Goal: Use online tool/utility: Utilize a website feature to perform a specific function

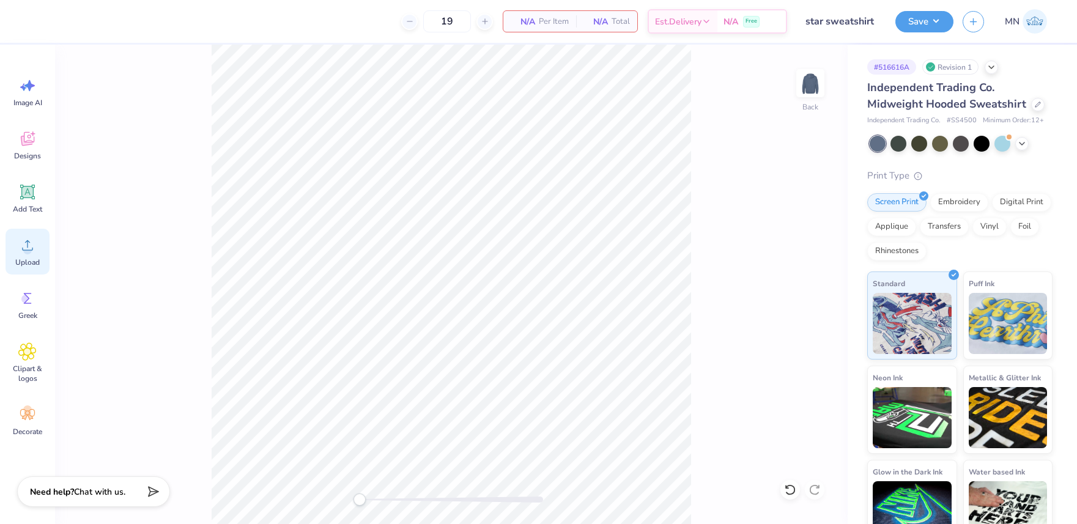
click at [35, 236] on icon at bounding box center [27, 245] width 18 height 18
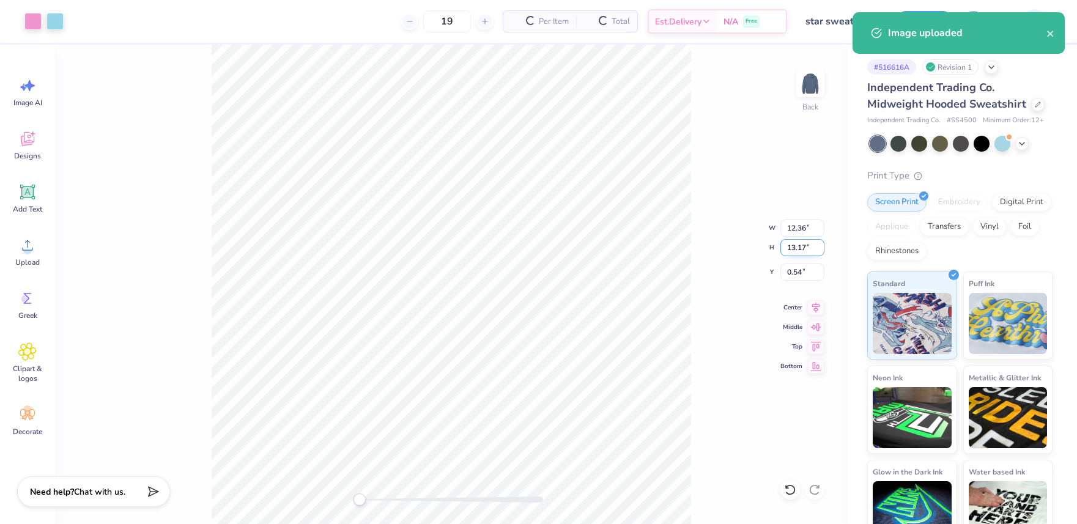
click at [800, 246] on input "13.17" at bounding box center [802, 247] width 44 height 17
type input "8"
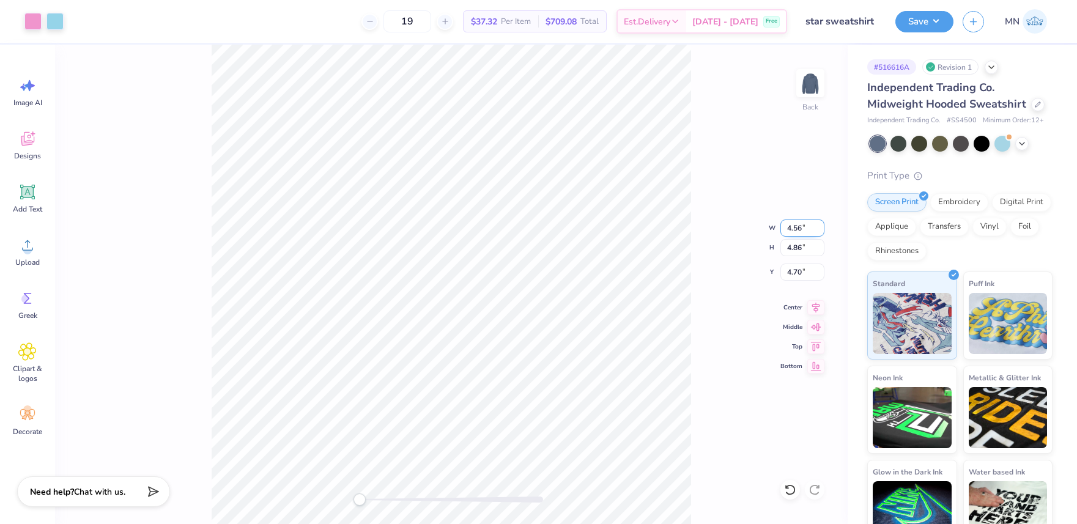
click at [795, 226] on input "4.56" at bounding box center [802, 228] width 44 height 17
click at [804, 247] on input "4.86" at bounding box center [802, 247] width 44 height 17
type input "8"
click at [799, 278] on input "2.47" at bounding box center [802, 272] width 44 height 17
type input "2"
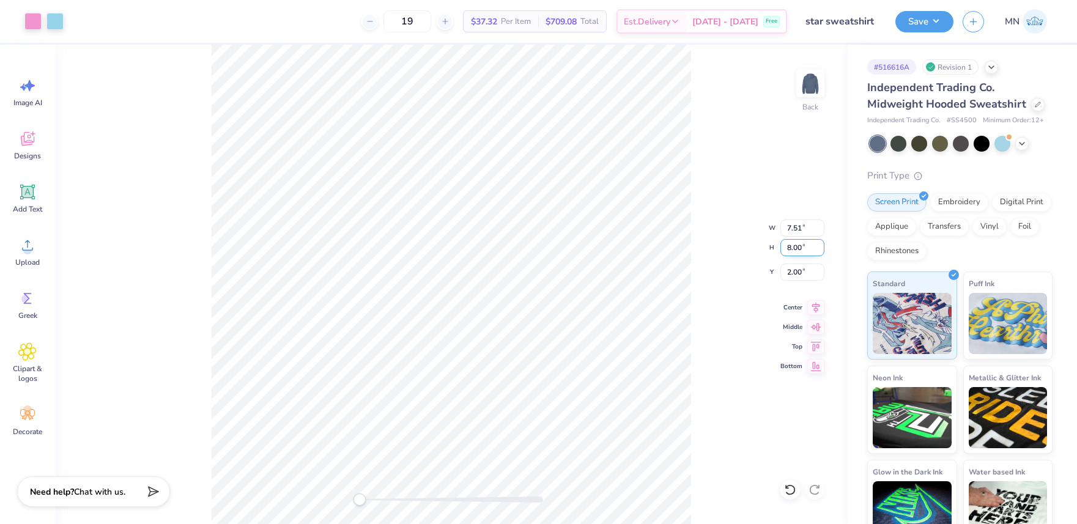
click at [799, 245] on input "8.00" at bounding box center [802, 247] width 44 height 17
type input "6"
click at [796, 268] on input "3.75" at bounding box center [802, 272] width 44 height 17
type input "25"
click at [803, 244] on input "4.50" at bounding box center [802, 247] width 44 height 17
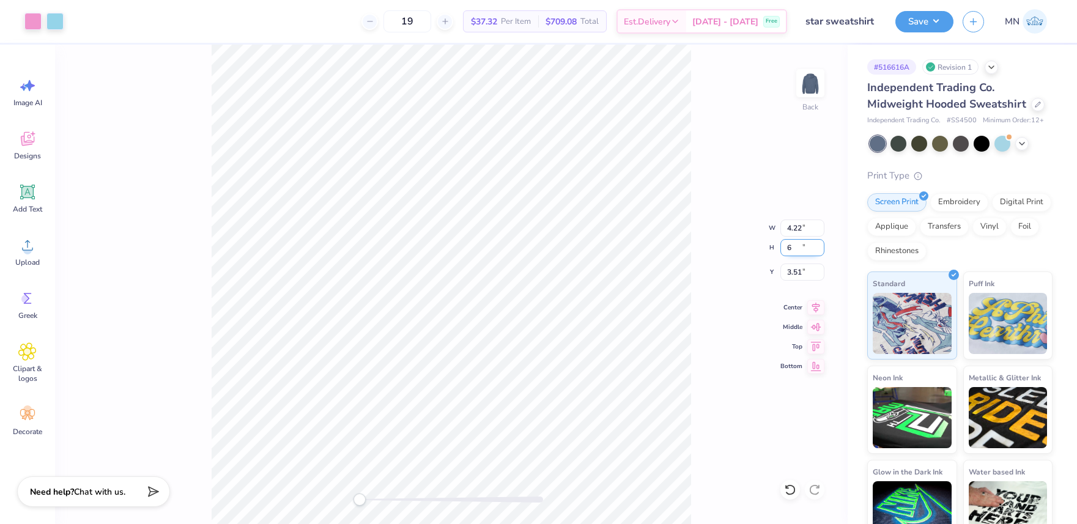
type input "6"
drag, startPoint x: 796, startPoint y: 269, endPoint x: 808, endPoint y: 270, distance: 11.7
click at [796, 269] on input "2.76" at bounding box center [802, 272] width 44 height 17
type input "2.5"
click at [928, 30] on button "Save" at bounding box center [924, 19] width 58 height 21
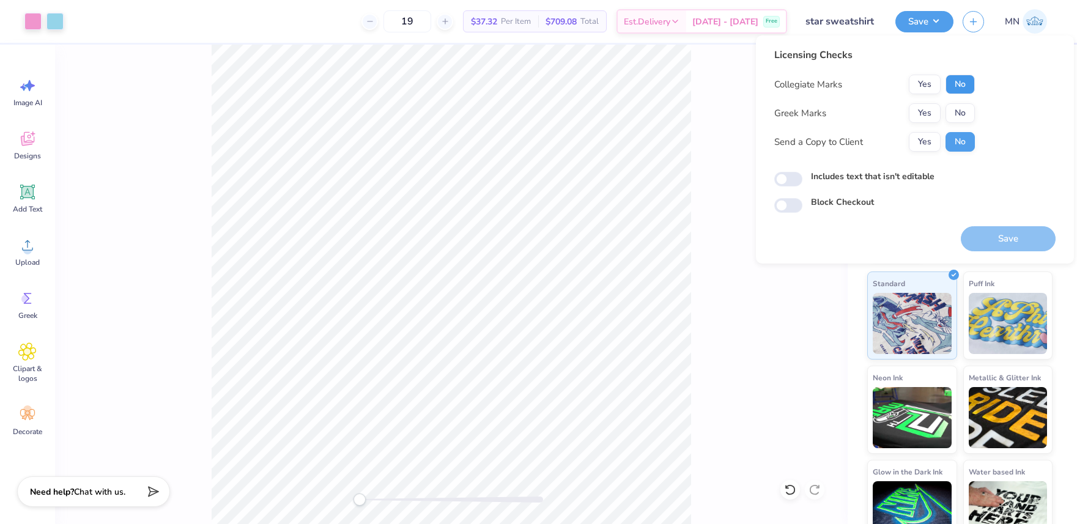
drag, startPoint x: 960, startPoint y: 83, endPoint x: 935, endPoint y: 101, distance: 30.7
click at [960, 83] on button "No" at bounding box center [960, 85] width 29 height 20
click at [920, 114] on button "Yes" at bounding box center [925, 113] width 32 height 20
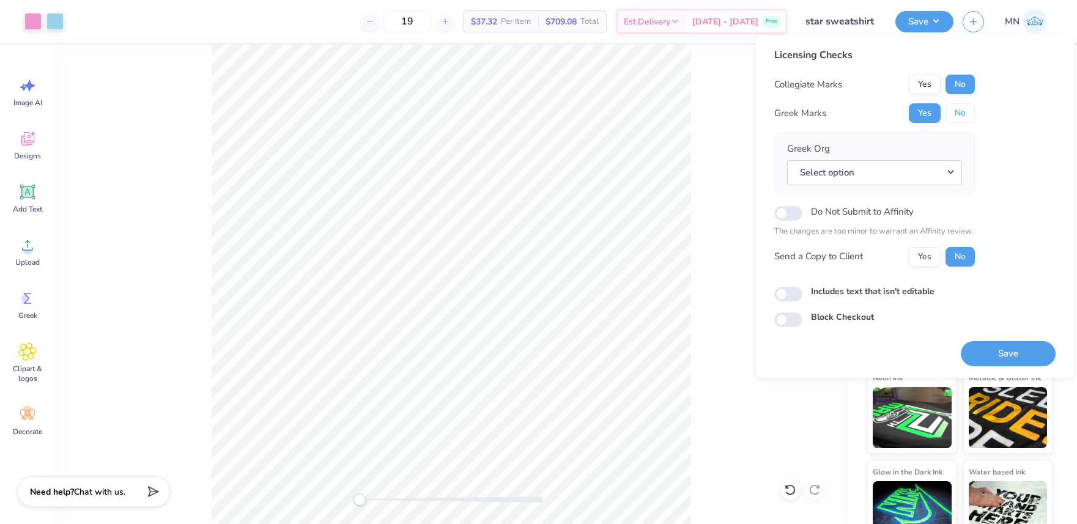
drag, startPoint x: 970, startPoint y: 113, endPoint x: 992, endPoint y: 206, distance: 95.5
click at [970, 113] on button "No" at bounding box center [960, 113] width 29 height 20
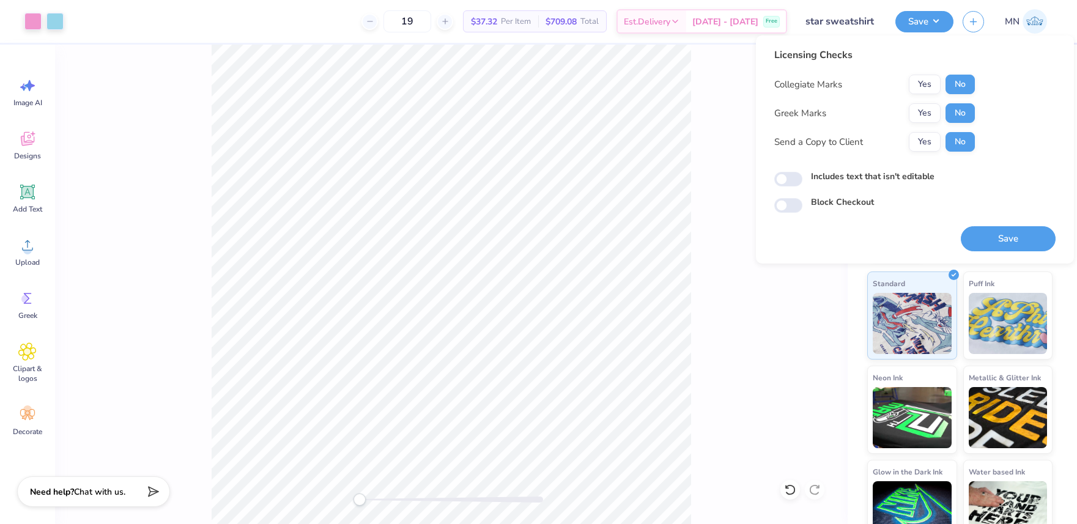
click at [1003, 237] on button "Save" at bounding box center [1008, 238] width 95 height 25
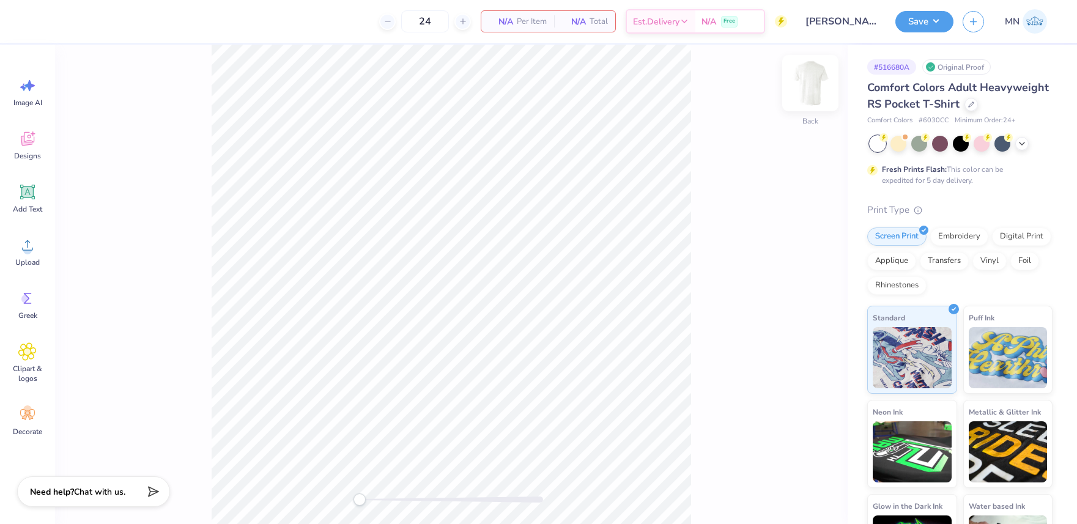
click at [806, 96] on img at bounding box center [810, 83] width 49 height 49
click at [20, 257] on span "Upload" at bounding box center [27, 262] width 24 height 10
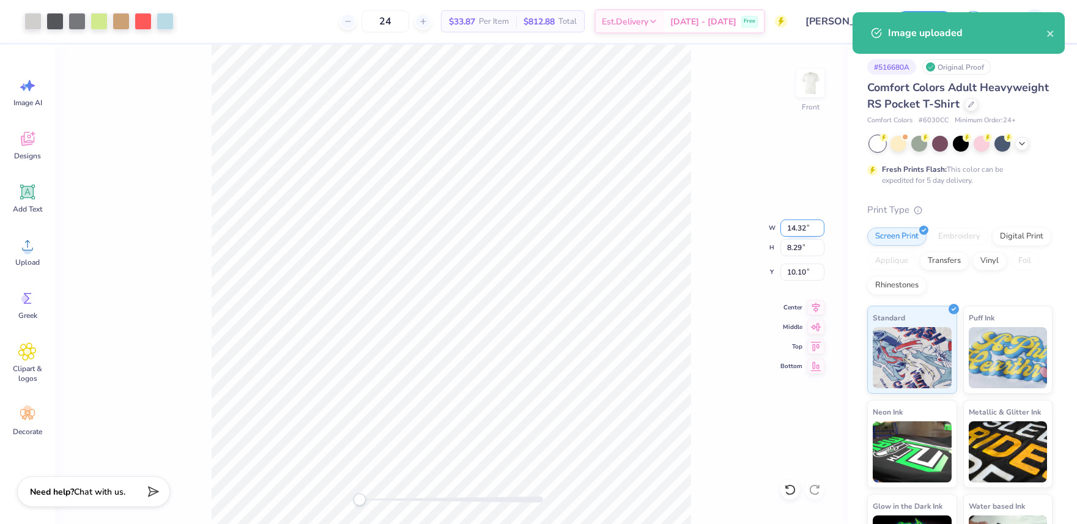
click at [800, 228] on input "14.32" at bounding box center [802, 228] width 44 height 17
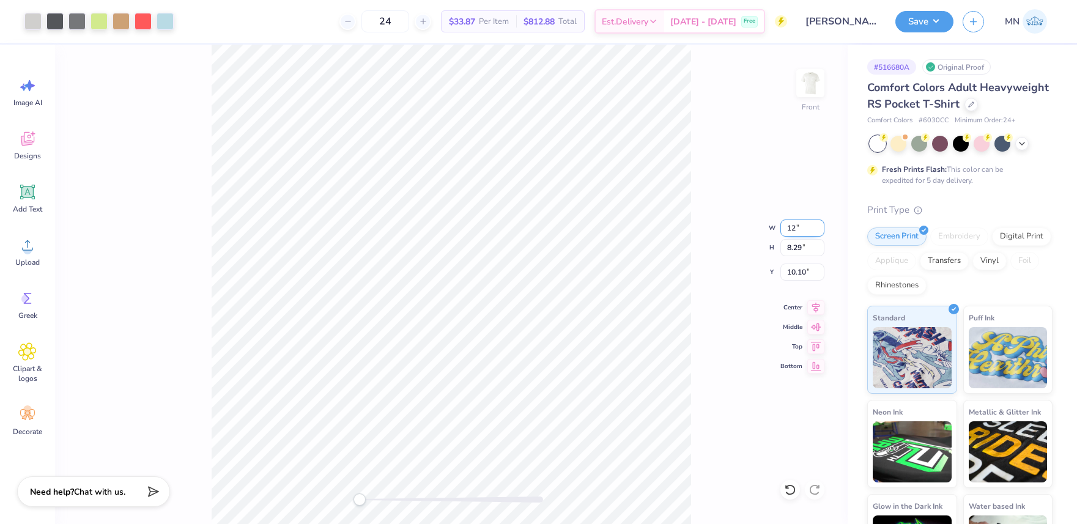
type input "12"
click at [31, 188] on icon at bounding box center [28, 193] width 12 height 12
type input "6.03"
type input "1.75"
type input "13.38"
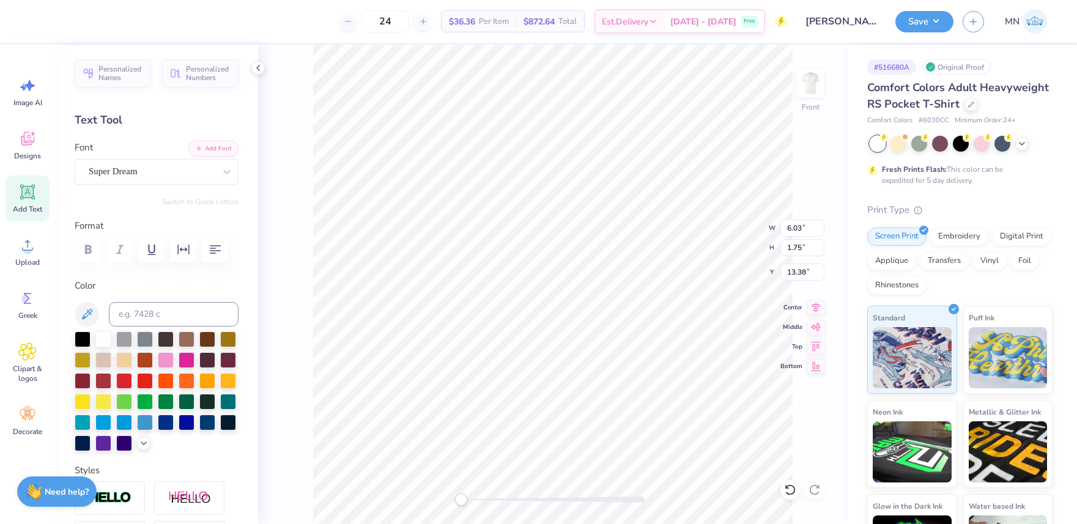
type input "10.05"
type input "5.82"
type input "4.98"
type input "6.03"
type input "1.75"
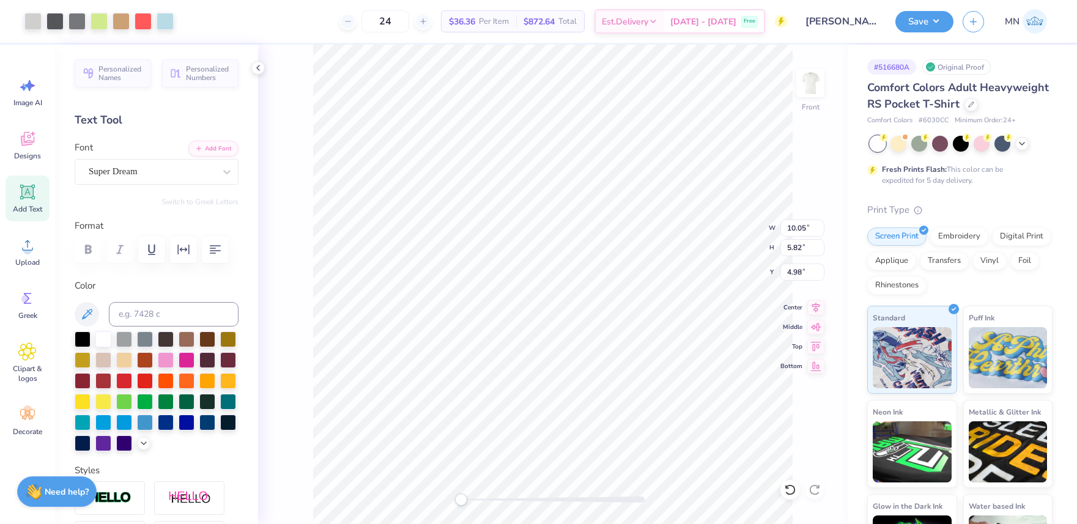
type input "13.38"
click at [146, 439] on icon at bounding box center [144, 442] width 10 height 10
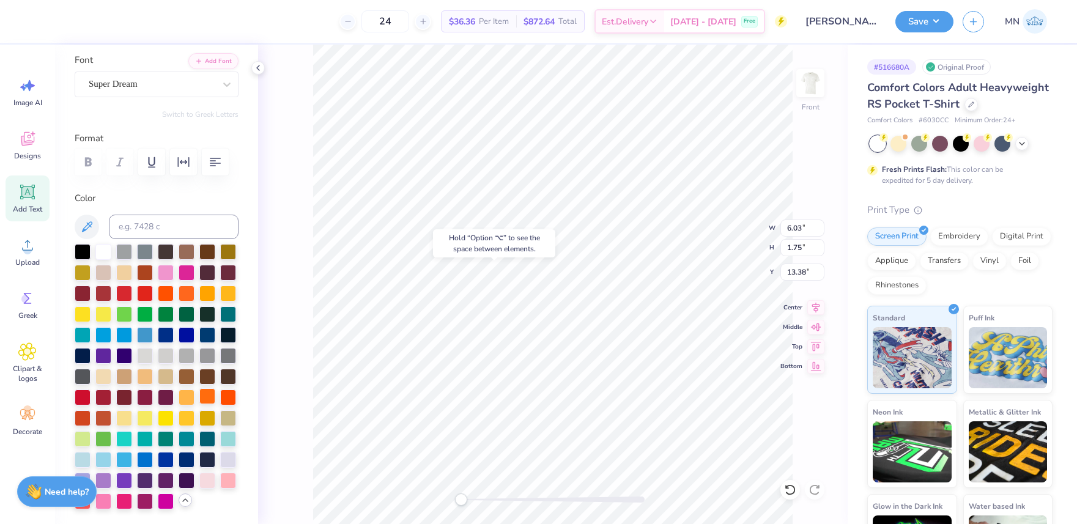
scroll to position [94, 0]
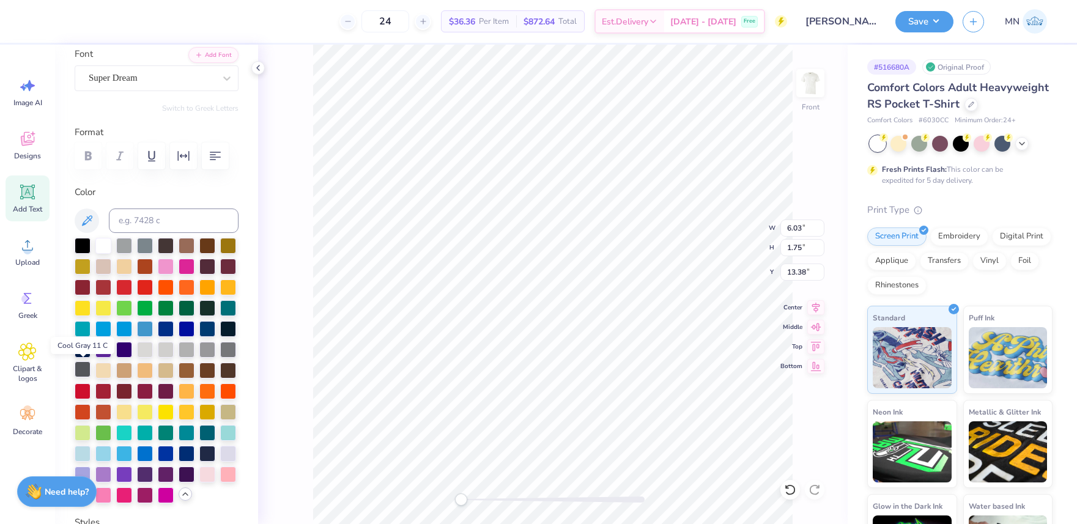
click at [81, 374] on div at bounding box center [83, 369] width 16 height 16
paste textarea "Boys Bid Night"
type textarea "Boys Bid Night"
click at [218, 58] on button "Add Font" at bounding box center [213, 54] width 50 height 16
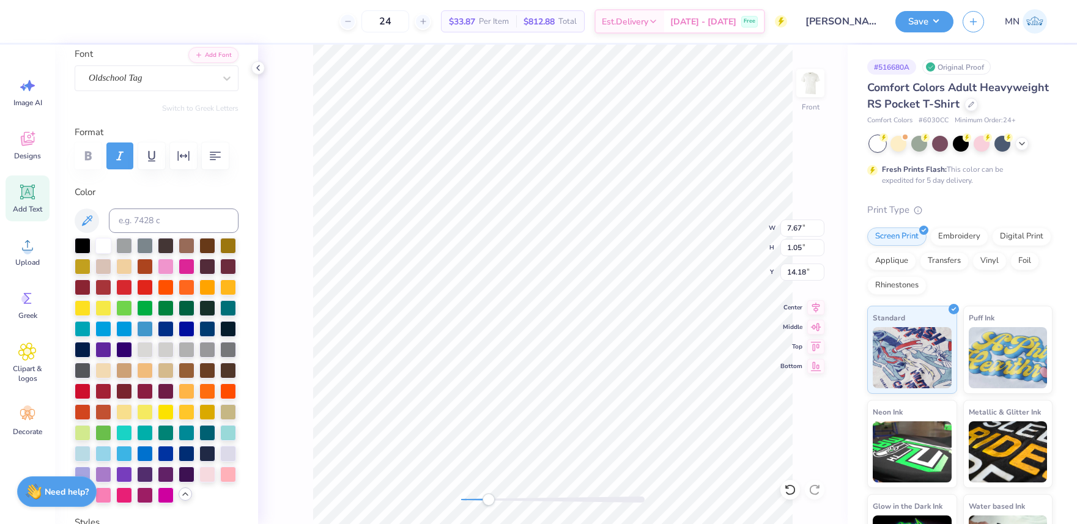
drag, startPoint x: 473, startPoint y: 496, endPoint x: 491, endPoint y: 494, distance: 18.5
click at [489, 497] on div at bounding box center [552, 500] width 183 height 6
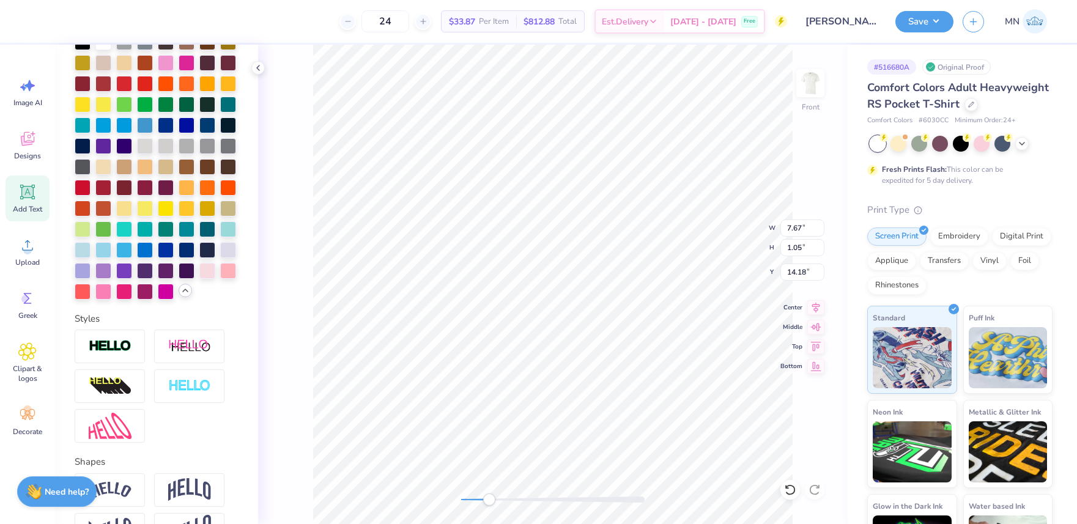
drag, startPoint x: 187, startPoint y: 354, endPoint x: 270, endPoint y: 354, distance: 83.2
click at [187, 353] on img at bounding box center [189, 346] width 43 height 15
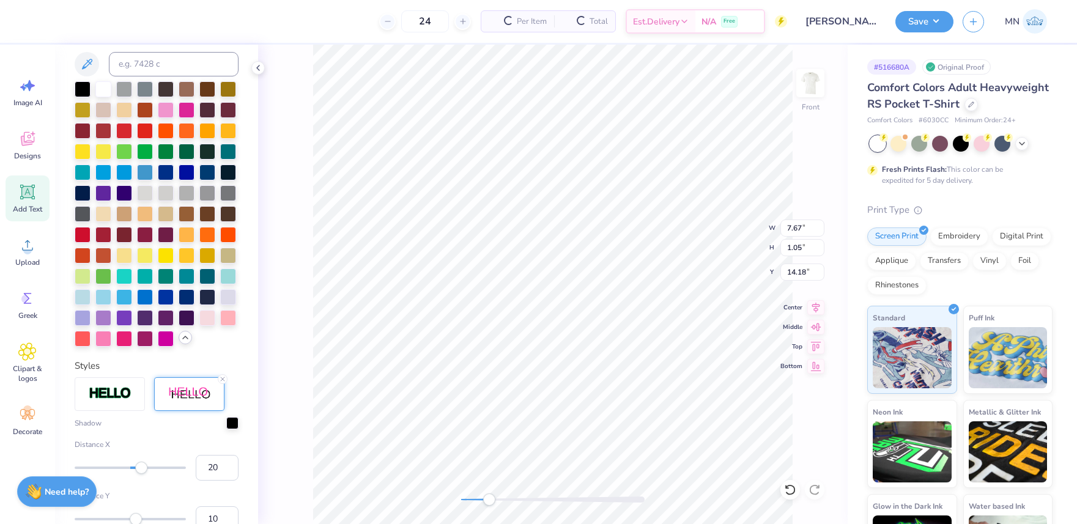
scroll to position [344, 0]
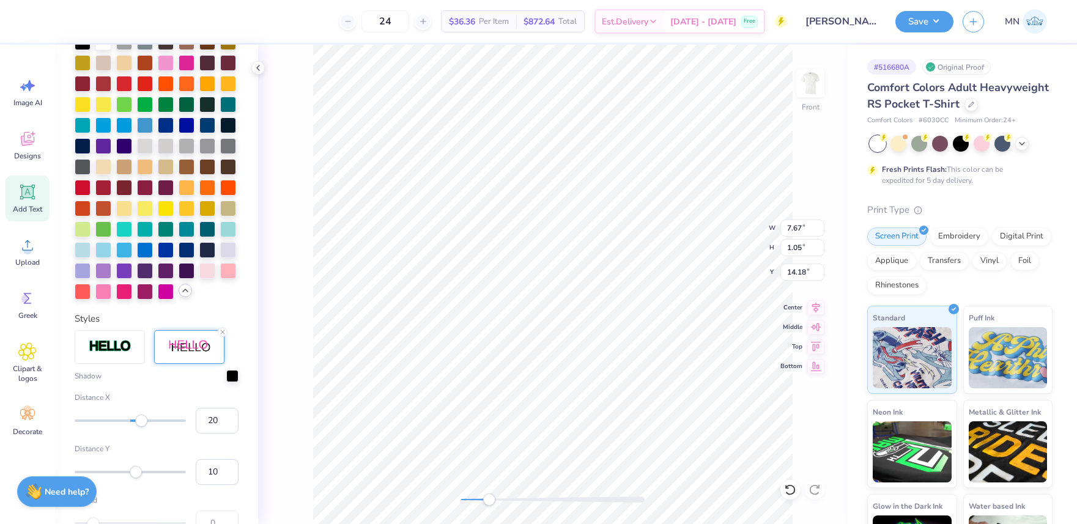
drag, startPoint x: 221, startPoint y: 421, endPoint x: 181, endPoint y: 416, distance: 40.1
click at [181, 416] on div "Distance X 20" at bounding box center [157, 413] width 164 height 42
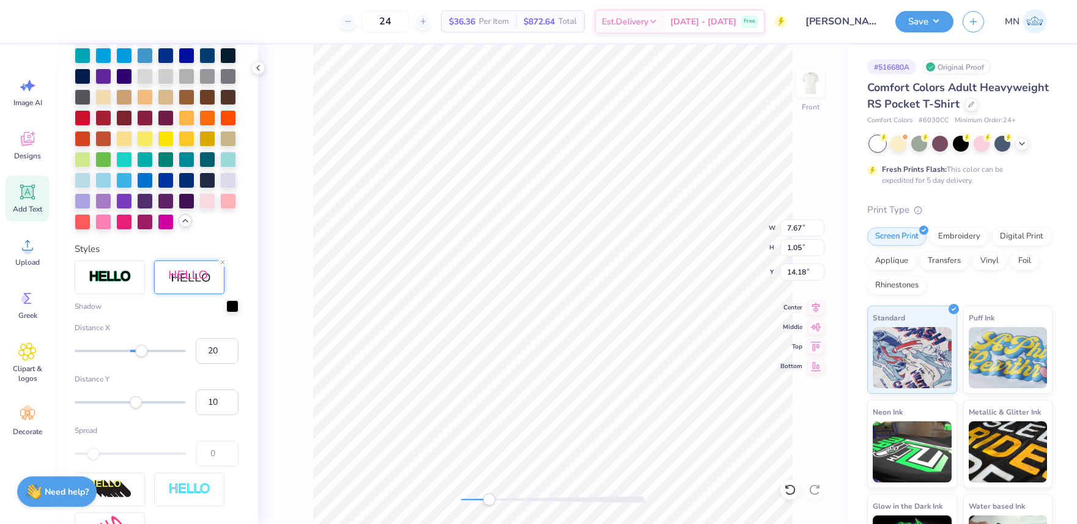
scroll to position [415, 0]
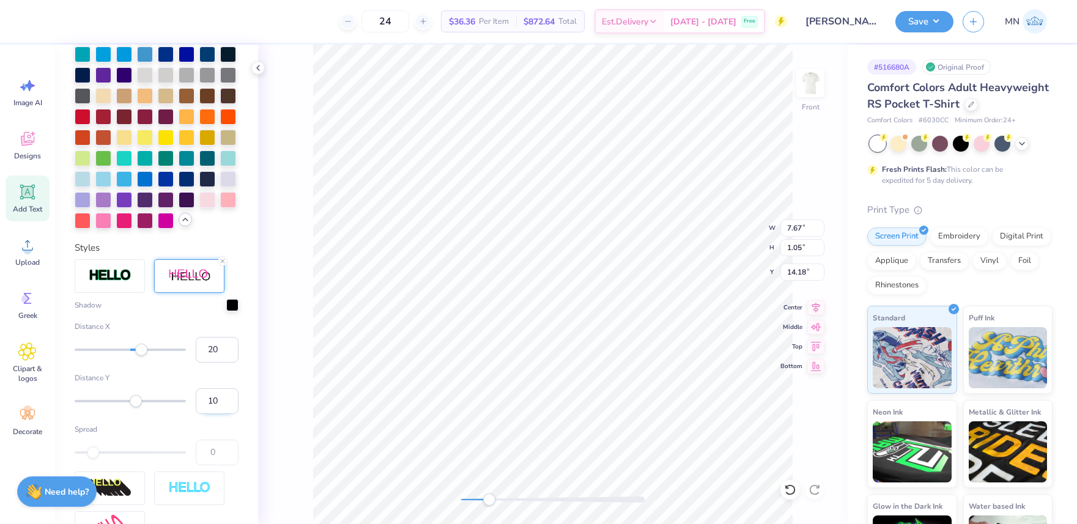
type input "0"
drag, startPoint x: 219, startPoint y: 399, endPoint x: 199, endPoint y: 399, distance: 19.6
click at [199, 399] on input "10" at bounding box center [217, 401] width 43 height 26
type input "0"
click at [218, 401] on input "0" at bounding box center [217, 401] width 43 height 26
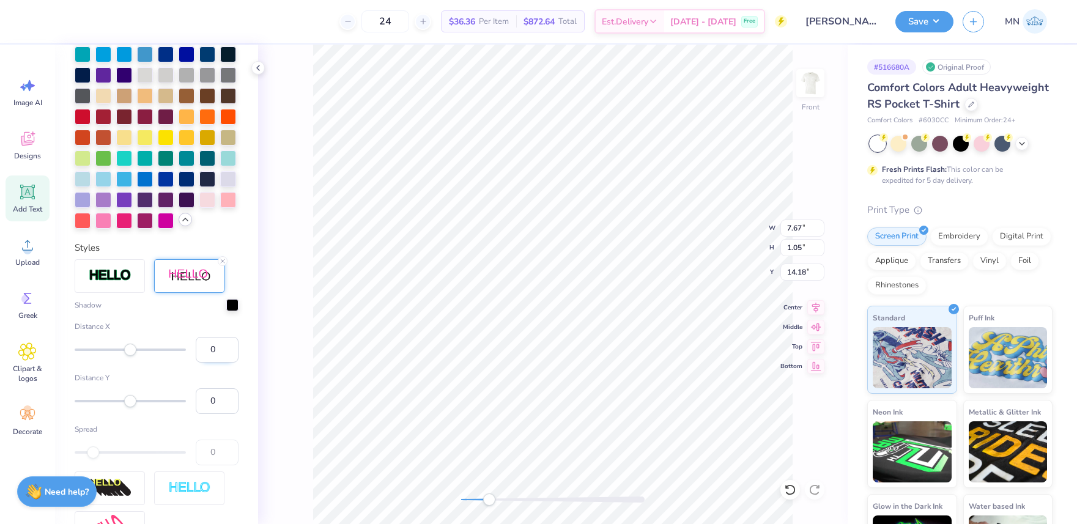
click at [218, 357] on input "0" at bounding box center [217, 350] width 43 height 26
click at [224, 397] on input "1" at bounding box center [217, 401] width 43 height 26
type input "2"
click at [224, 397] on input "2" at bounding box center [217, 401] width 43 height 26
click at [215, 355] on input "0" at bounding box center [217, 350] width 43 height 26
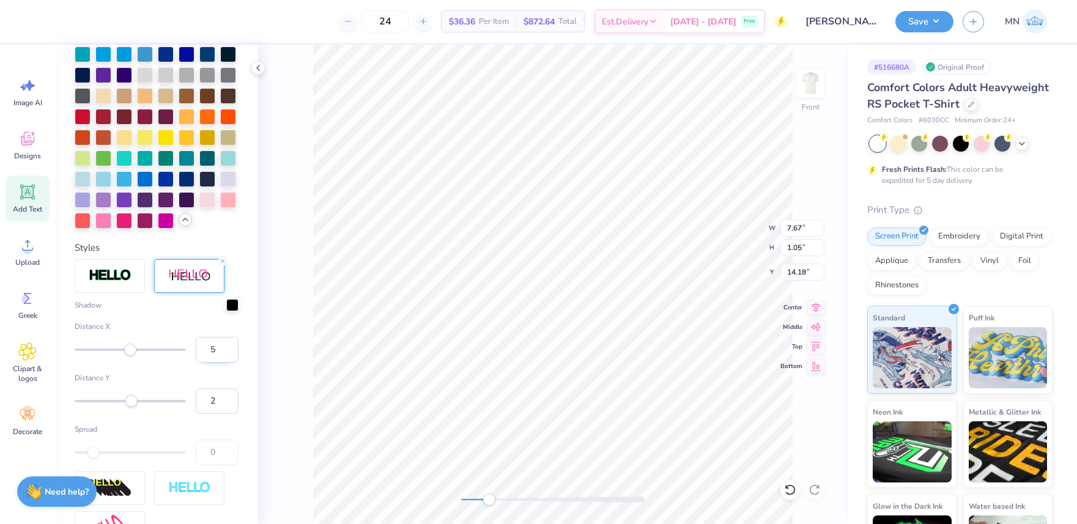
type input "6"
click at [213, 402] on input "2" at bounding box center [217, 401] width 43 height 26
click at [228, 353] on input "5" at bounding box center [217, 350] width 43 height 26
drag, startPoint x: 228, startPoint y: 353, endPoint x: 215, endPoint y: 385, distance: 34.9
click at [228, 353] on input "4" at bounding box center [217, 350] width 43 height 26
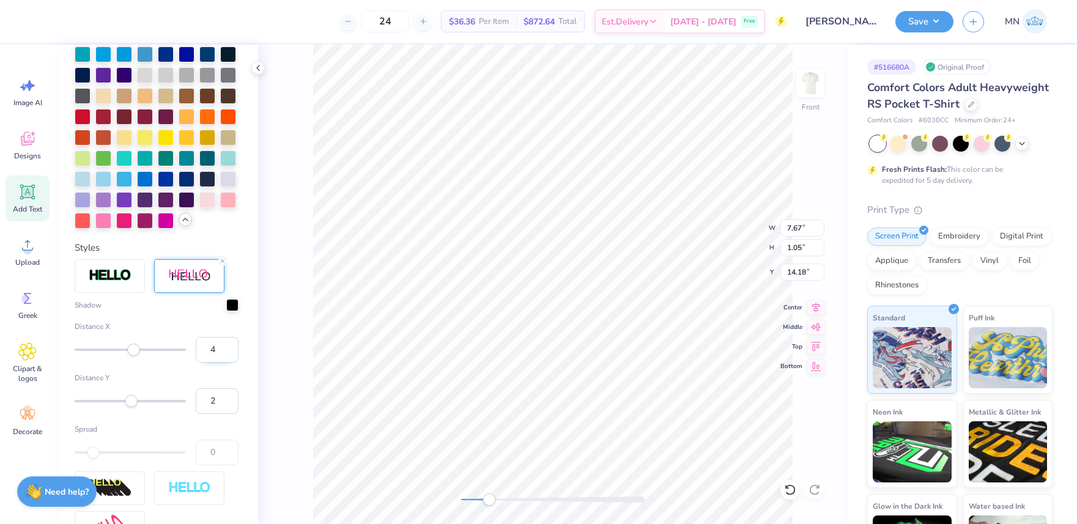
click at [228, 357] on input "4" at bounding box center [217, 350] width 43 height 26
click at [229, 354] on input "3" at bounding box center [217, 350] width 43 height 26
type input "2"
click at [229, 354] on input "2" at bounding box center [217, 350] width 43 height 26
click at [211, 407] on input "2" at bounding box center [217, 401] width 43 height 26
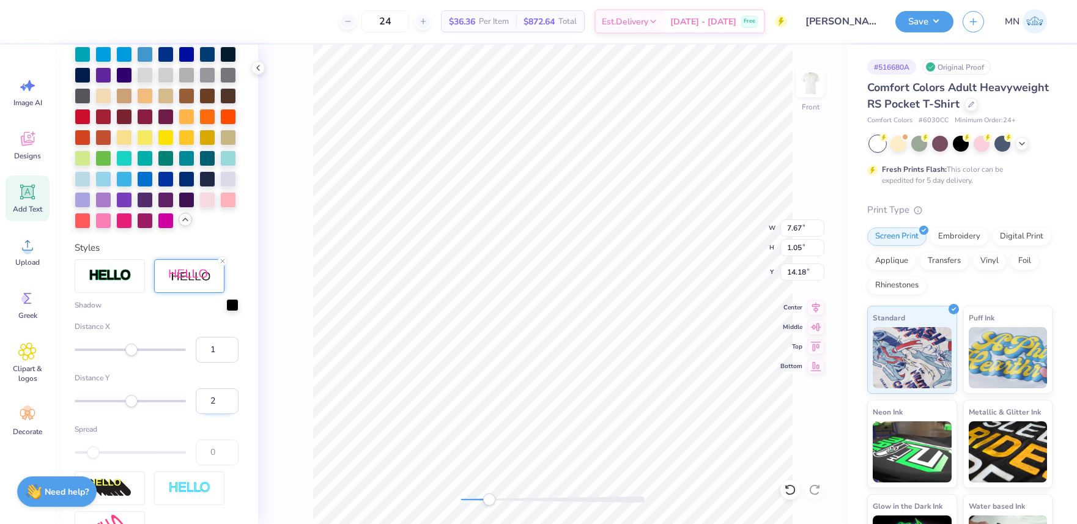
drag, startPoint x: 230, startPoint y: 355, endPoint x: 224, endPoint y: 400, distance: 45.0
type input "1"
click at [230, 355] on input "1" at bounding box center [217, 350] width 43 height 26
click at [217, 406] on input "2" at bounding box center [217, 401] width 43 height 26
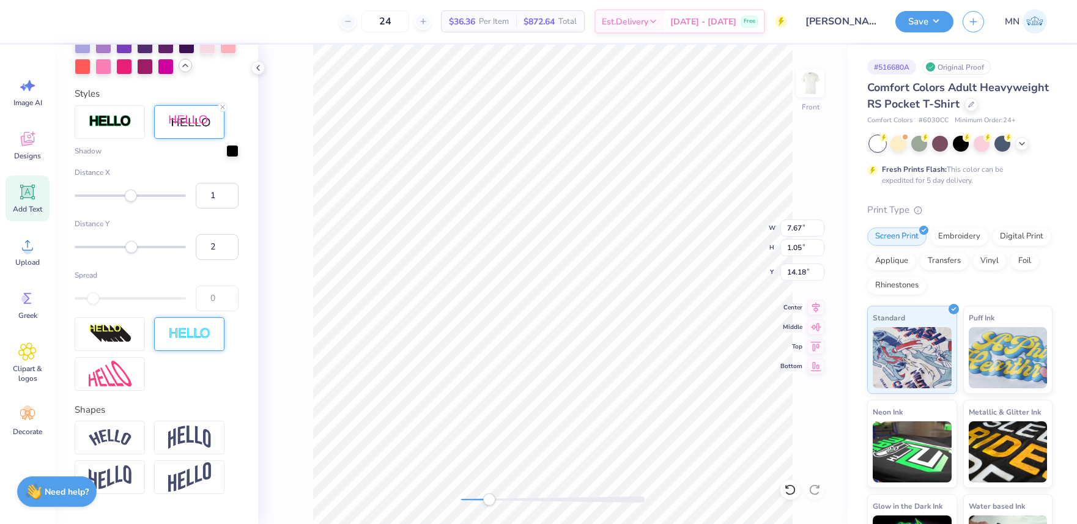
scroll to position [601, 0]
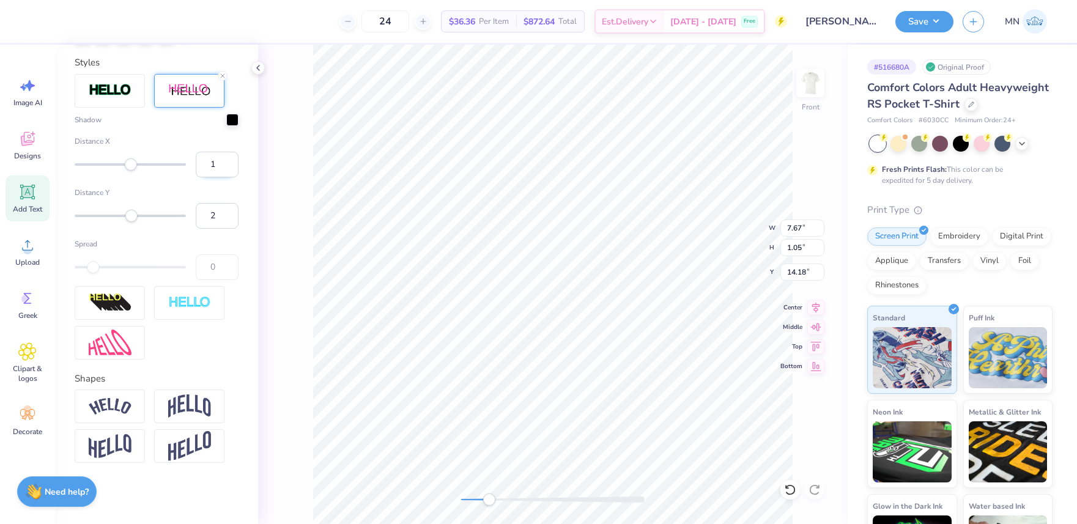
click at [216, 171] on input "1" at bounding box center [217, 165] width 43 height 26
type input "10.05"
type input "5.82"
type input "4.98"
click at [232, 118] on div at bounding box center [232, 119] width 12 height 12
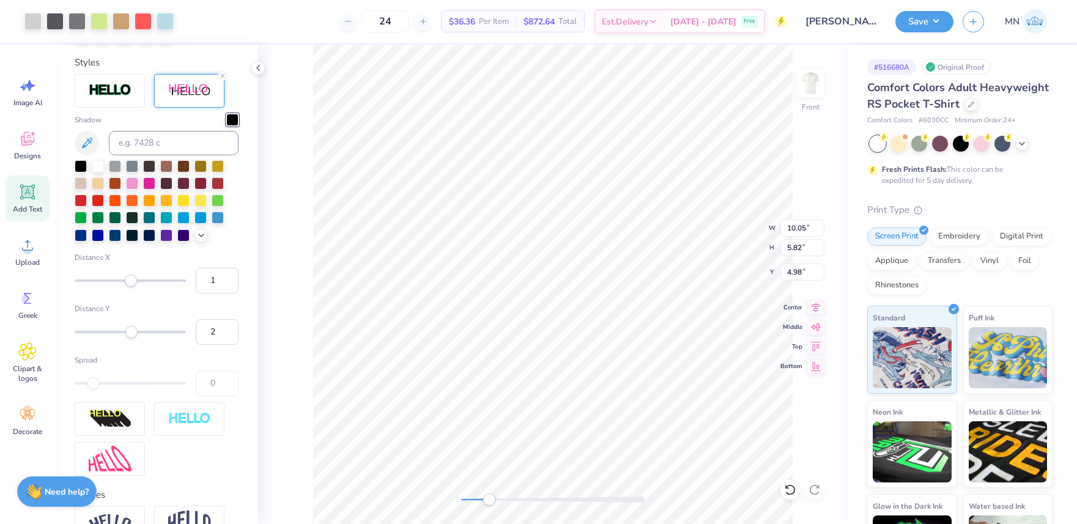
drag, startPoint x: 202, startPoint y: 239, endPoint x: 165, endPoint y: 276, distance: 53.6
click at [202, 239] on icon at bounding box center [201, 236] width 10 height 10
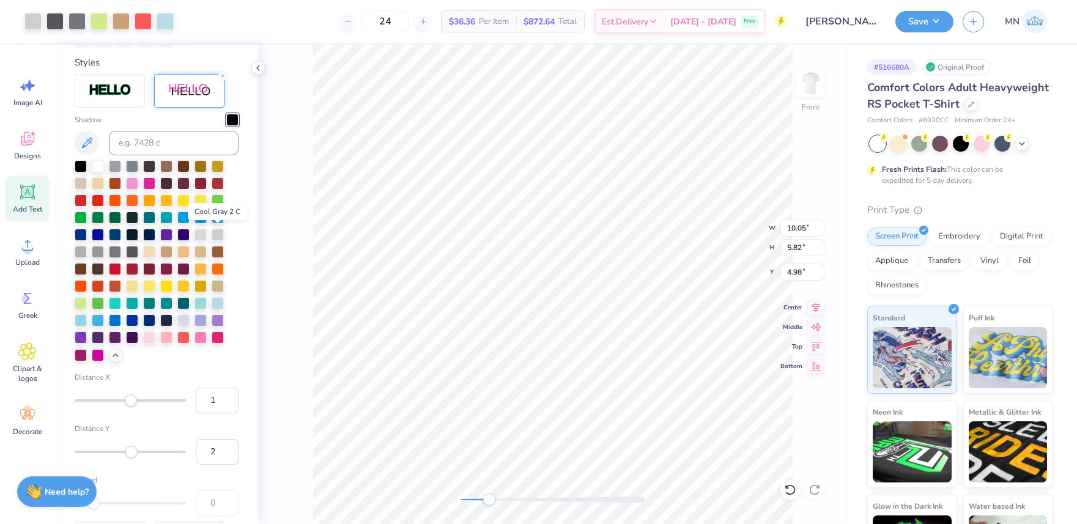
drag, startPoint x: 221, startPoint y: 237, endPoint x: 286, endPoint y: 291, distance: 84.2
click at [221, 237] on div at bounding box center [218, 235] width 12 height 12
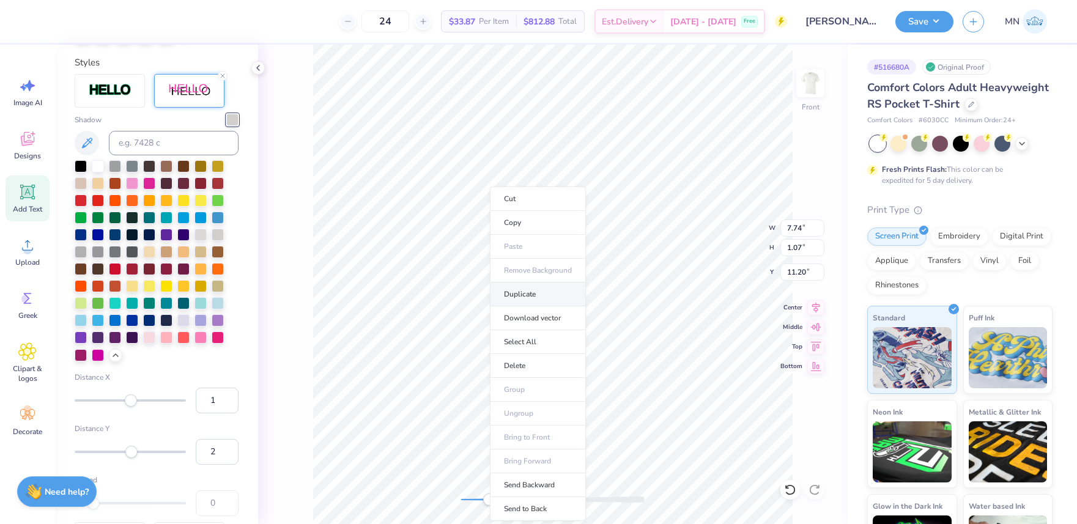
click at [535, 295] on li "Duplicate" at bounding box center [538, 295] width 96 height 24
type input "12.53"
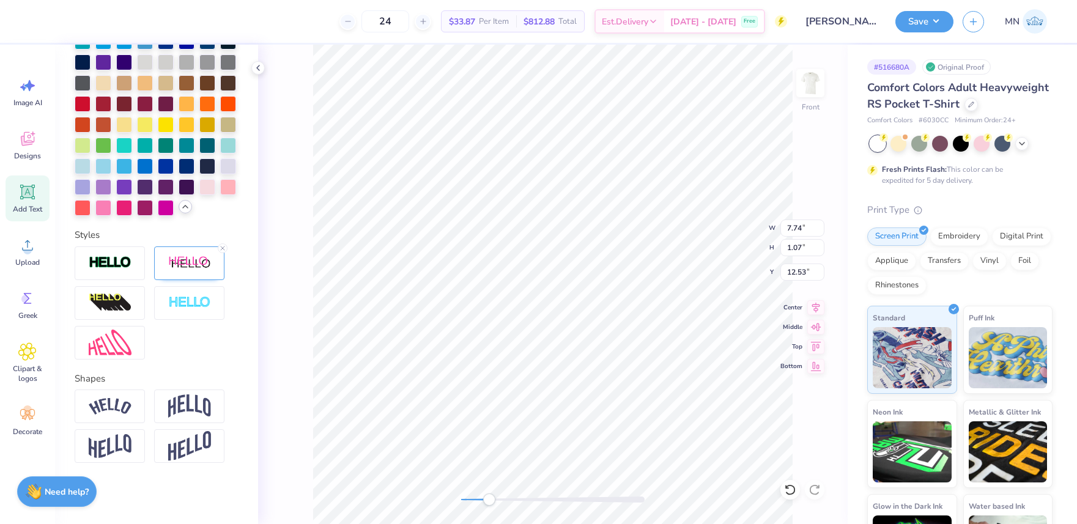
scroll to position [428, 0]
drag, startPoint x: 224, startPoint y: 249, endPoint x: 305, endPoint y: 308, distance: 100.2
click at [224, 249] on line at bounding box center [223, 248] width 4 height 4
paste textarea "Kappa Alpha Order @ The House"
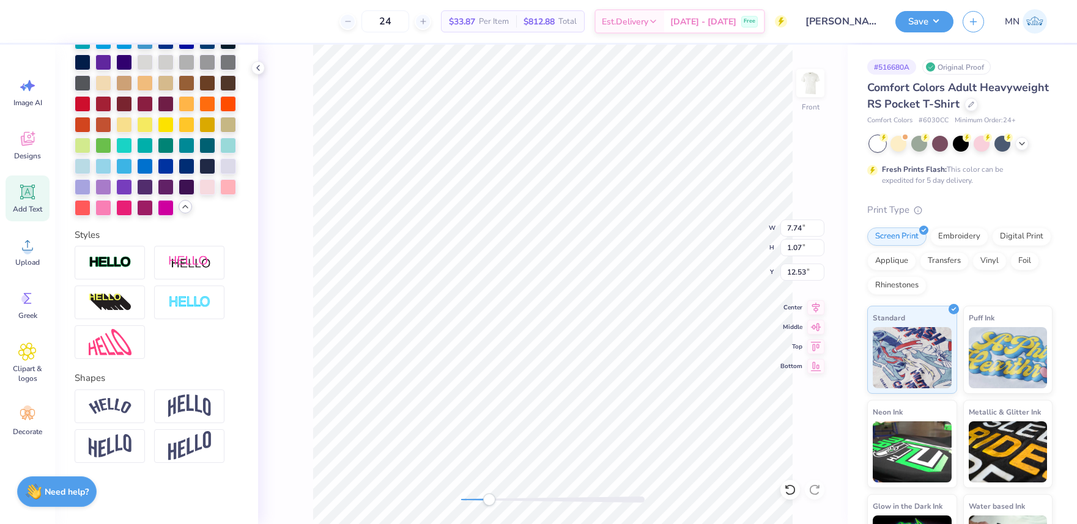
type textarea "Kappa Alpha Order @ The House"
drag, startPoint x: 488, startPoint y: 500, endPoint x: 469, endPoint y: 494, distance: 20.3
click at [463, 497] on div "Accessibility label" at bounding box center [463, 500] width 12 height 12
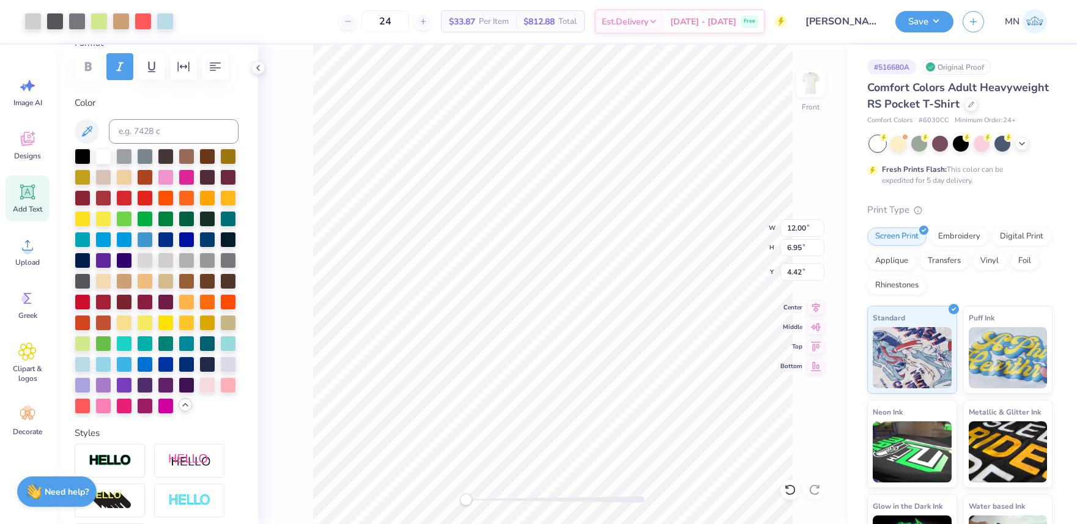
scroll to position [177, 0]
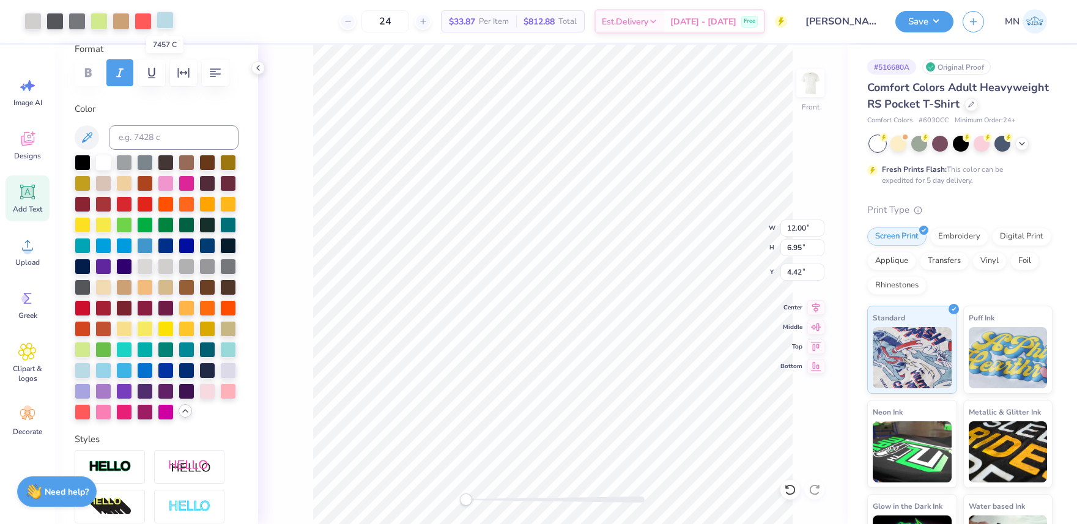
click at [168, 23] on div at bounding box center [165, 20] width 17 height 17
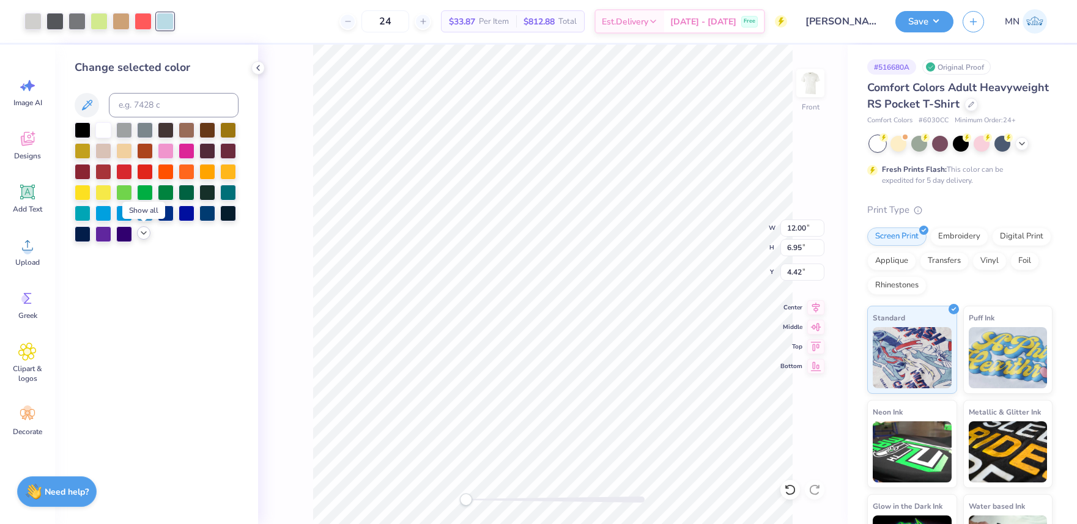
click at [137, 232] on div at bounding box center [143, 232] width 13 height 13
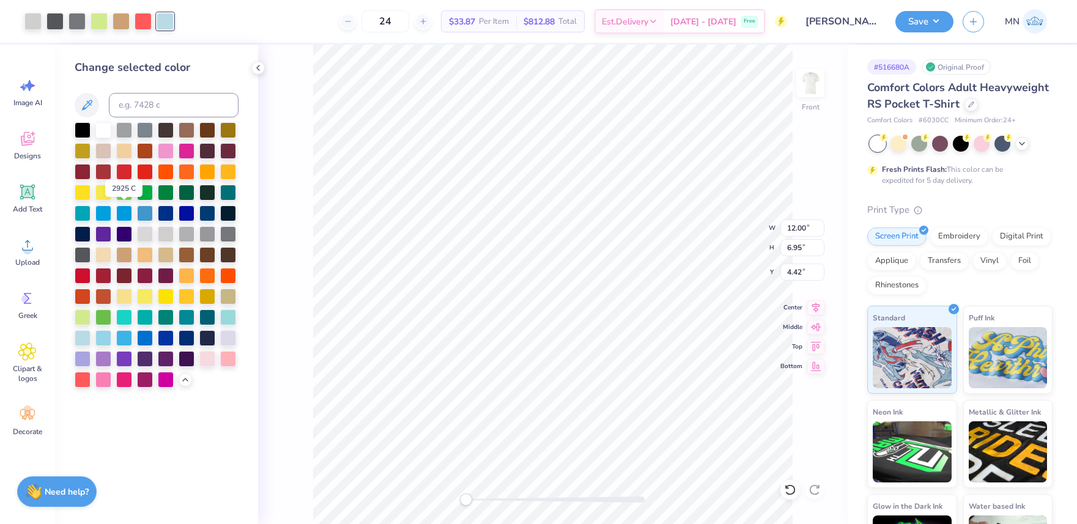
drag, startPoint x: 129, startPoint y: 213, endPoint x: 278, endPoint y: 271, distance: 159.4
click at [129, 213] on div at bounding box center [124, 214] width 16 height 16
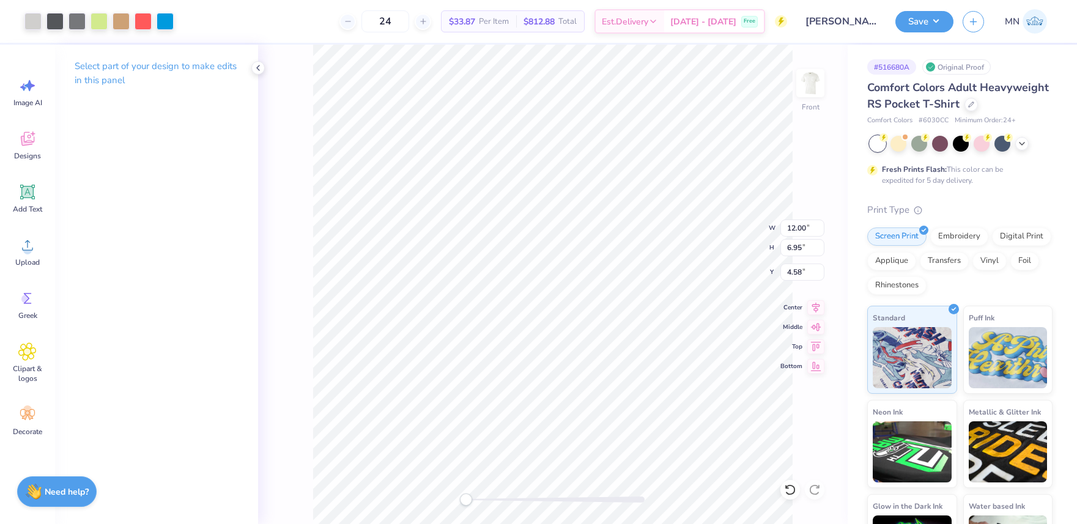
type input "7.74"
type input "1.07"
type input "11.53"
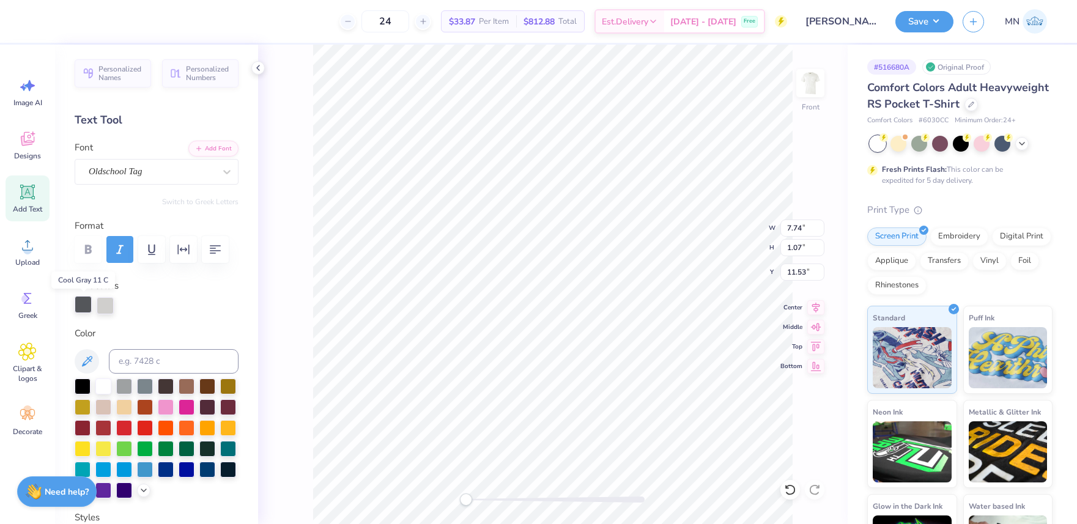
click at [84, 309] on div at bounding box center [83, 304] width 17 height 17
click at [132, 361] on input at bounding box center [174, 361] width 130 height 24
type input "2925"
click at [190, 315] on div "Personalized Names Personalized Numbers Text Tool Add Font Font Oldschool Tag S…" at bounding box center [156, 285] width 203 height 480
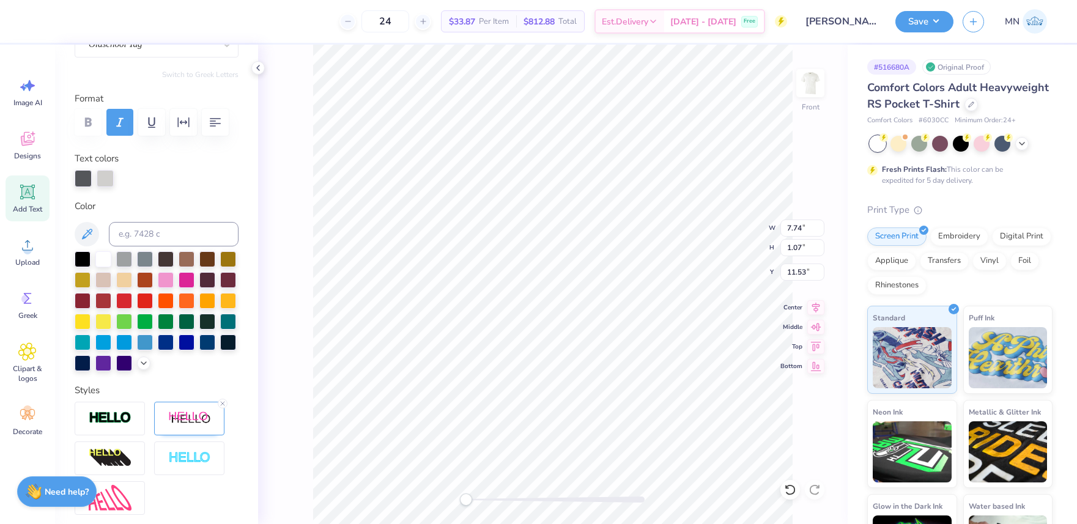
drag, startPoint x: 178, startPoint y: 412, endPoint x: 187, endPoint y: 376, distance: 37.8
click at [179, 412] on img at bounding box center [189, 418] width 43 height 15
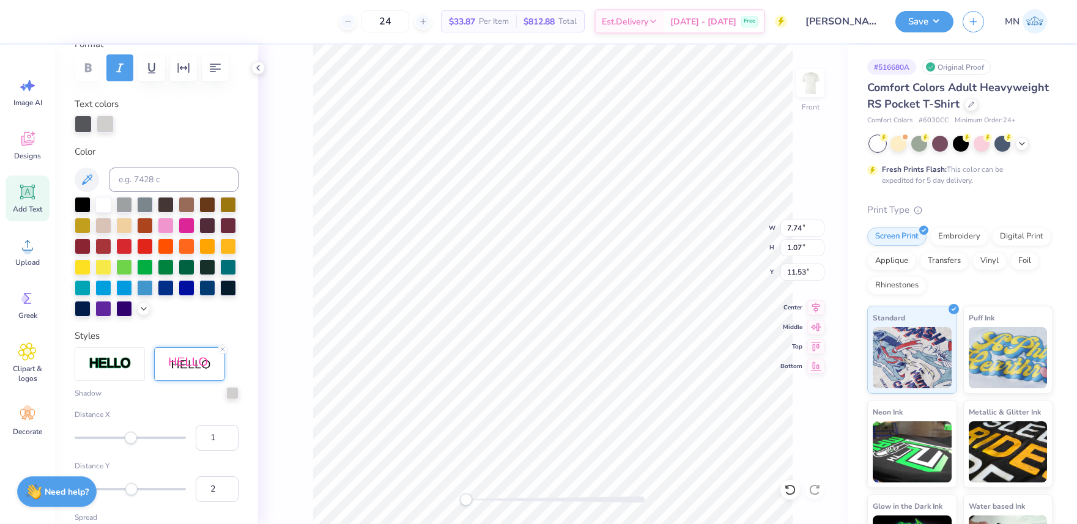
scroll to position [184, 0]
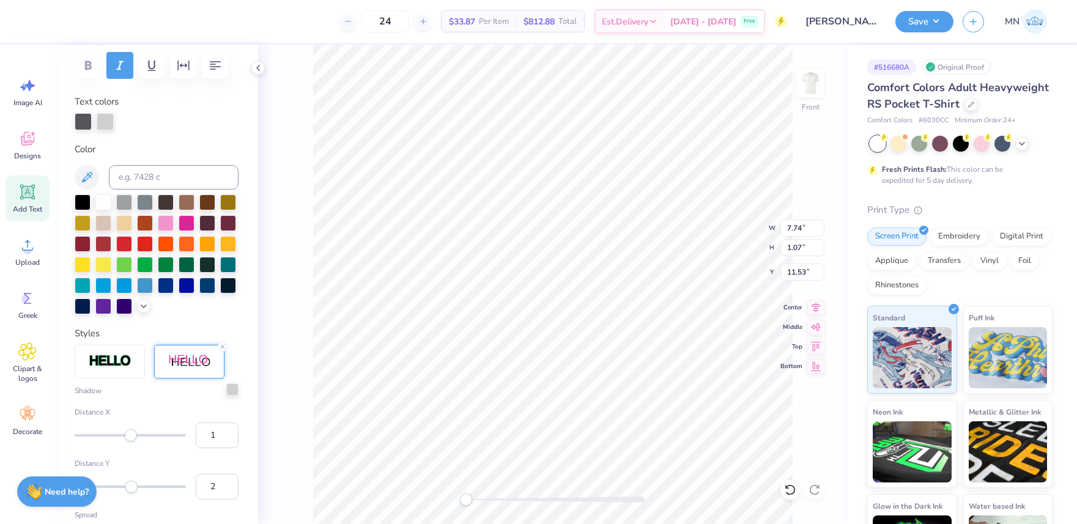
click at [234, 392] on div at bounding box center [232, 389] width 12 height 12
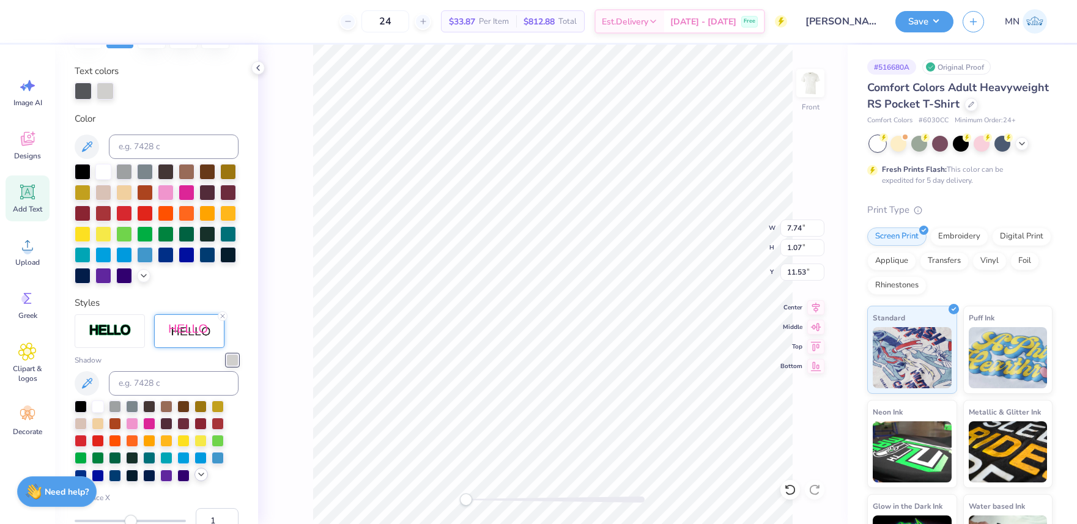
click at [202, 476] on icon at bounding box center [201, 475] width 10 height 10
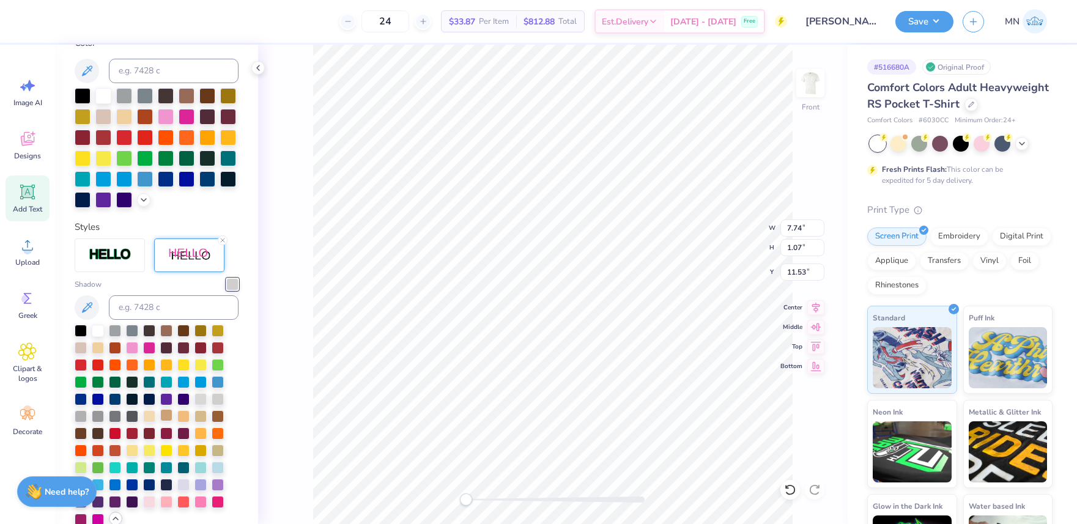
scroll to position [294, 0]
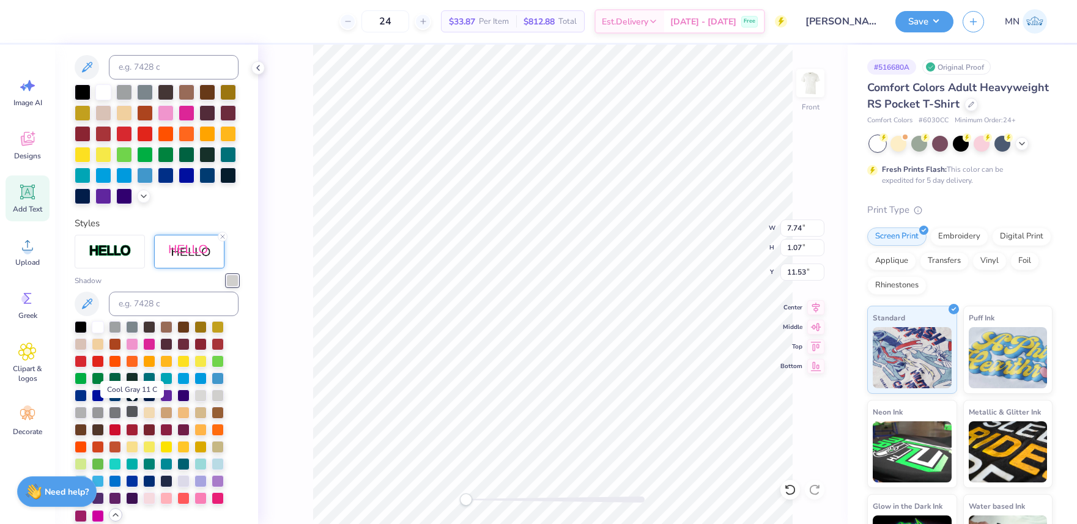
click at [136, 412] on div at bounding box center [132, 412] width 12 height 12
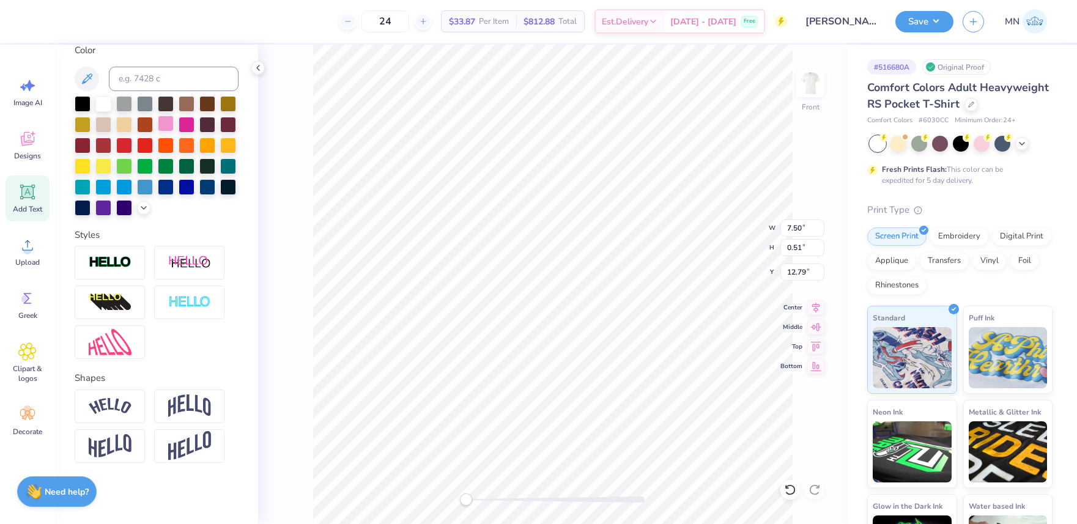
scroll to position [228, 0]
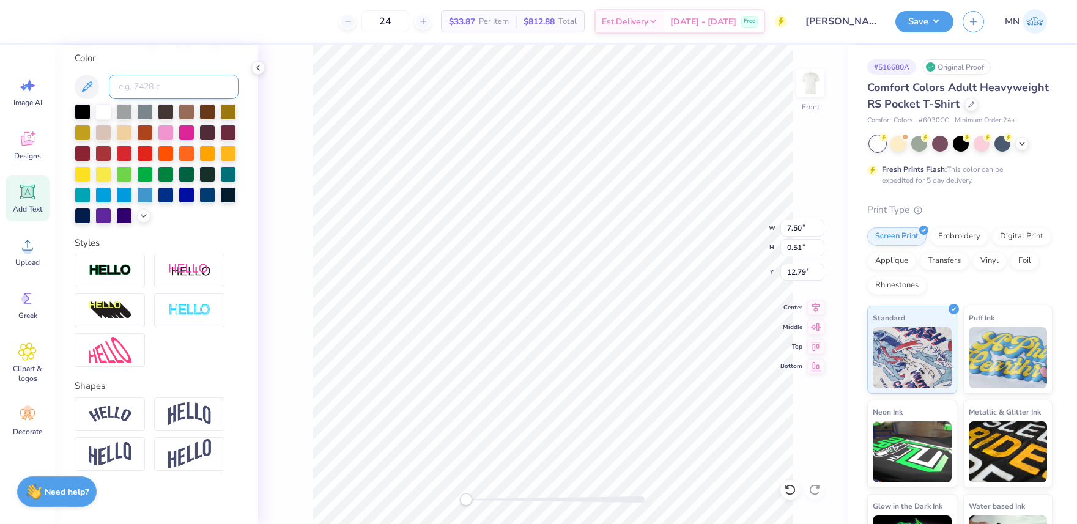
click at [166, 90] on input at bounding box center [174, 87] width 130 height 24
type input "2925"
click at [574, 294] on li "Duplicate" at bounding box center [576, 295] width 96 height 24
type input "13.78"
paste textarea "A BBN."
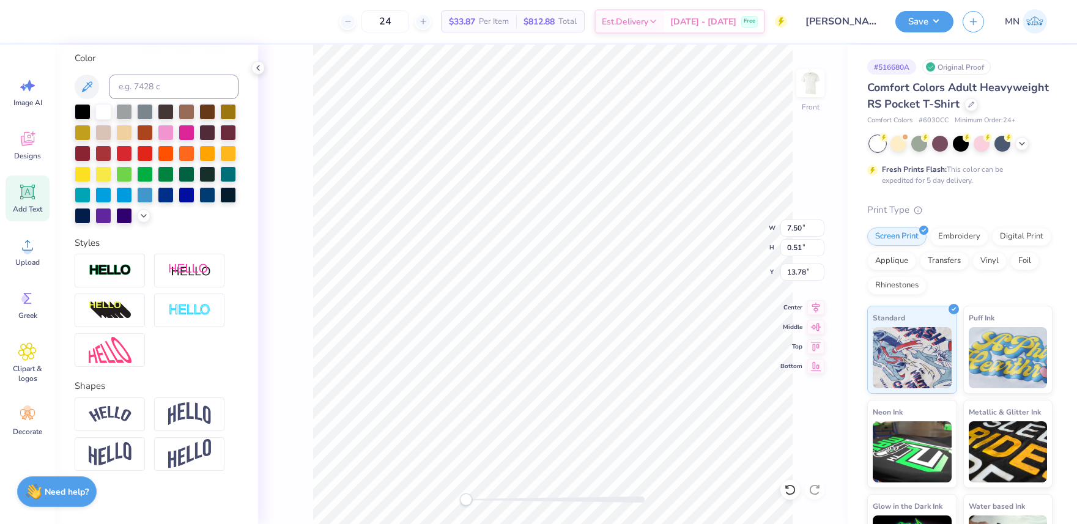
type textarea "KA BBN."
type input "1.65"
type input "0.50"
type input "14.74"
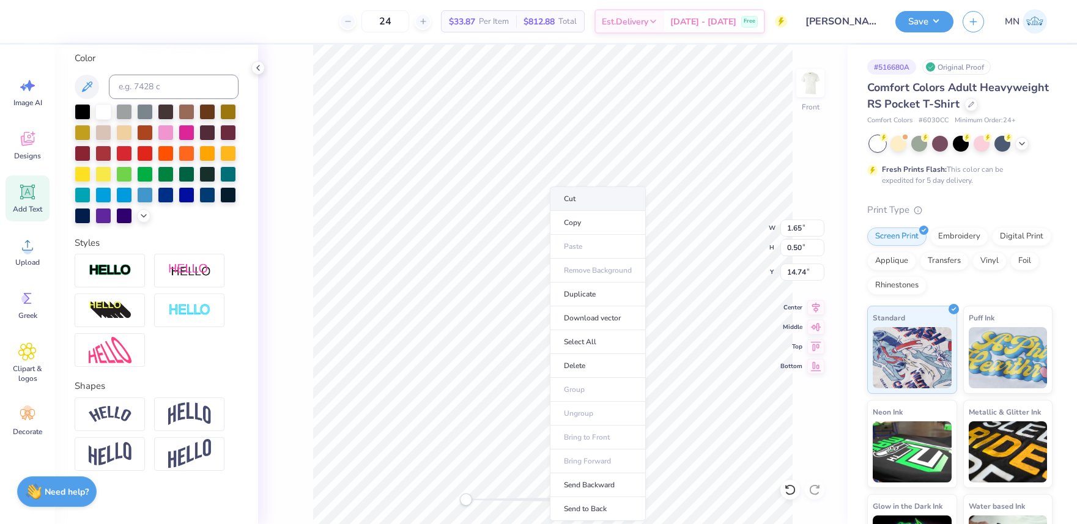
click at [606, 198] on li "Cut" at bounding box center [598, 199] width 96 height 24
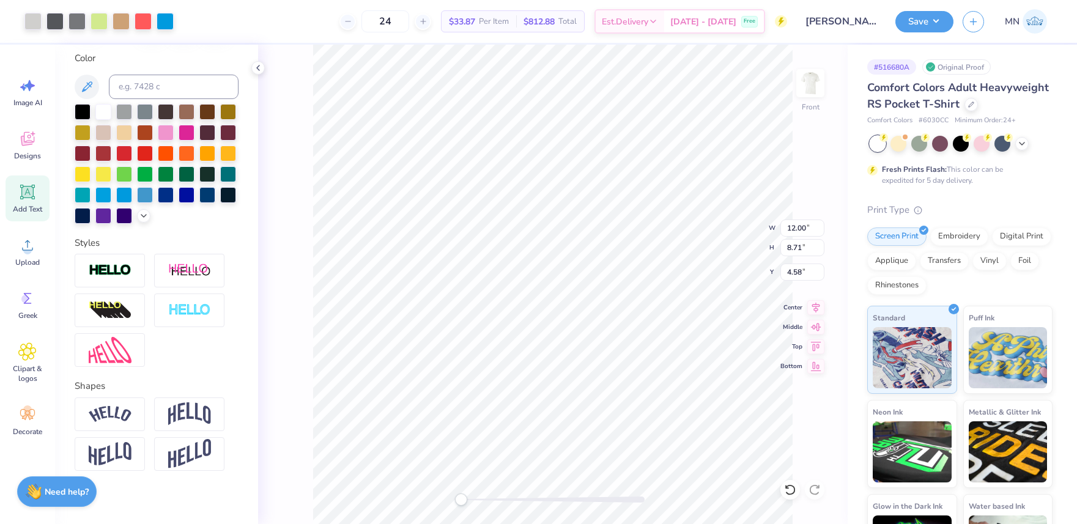
drag, startPoint x: 465, startPoint y: 502, endPoint x: 465, endPoint y: 493, distance: 9.2
click at [459, 502] on div "Accessibility label" at bounding box center [461, 500] width 12 height 12
click at [606, 385] on li "Group" at bounding box center [618, 390] width 96 height 24
click at [804, 266] on input "4.58" at bounding box center [802, 272] width 44 height 17
type input "3"
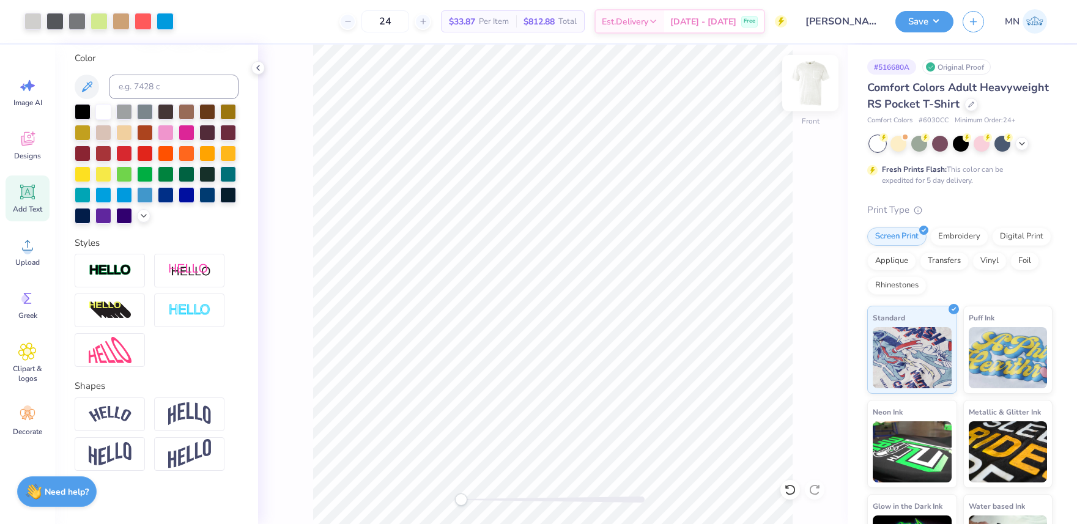
click at [807, 83] on img at bounding box center [810, 83] width 49 height 49
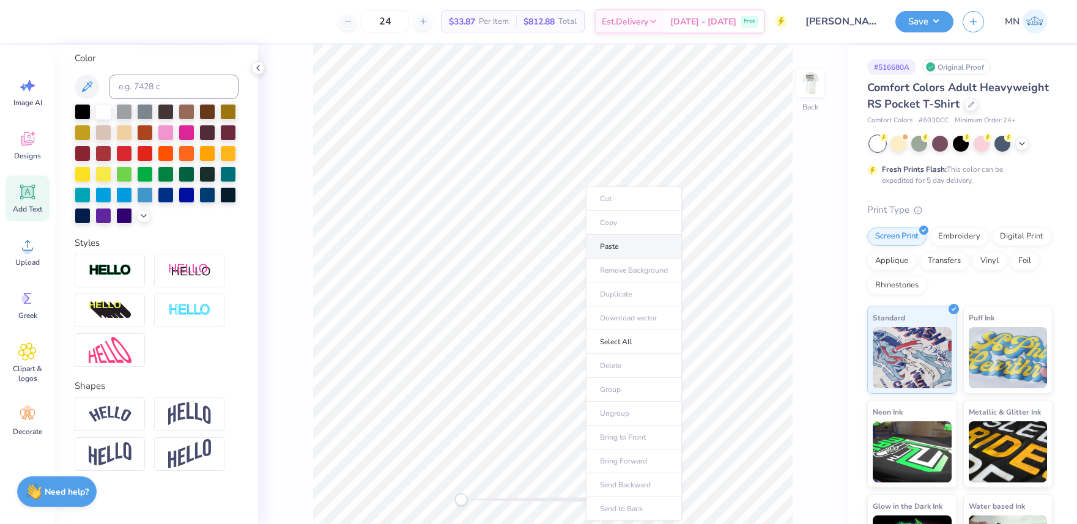
click at [617, 249] on li "Paste" at bounding box center [634, 247] width 96 height 24
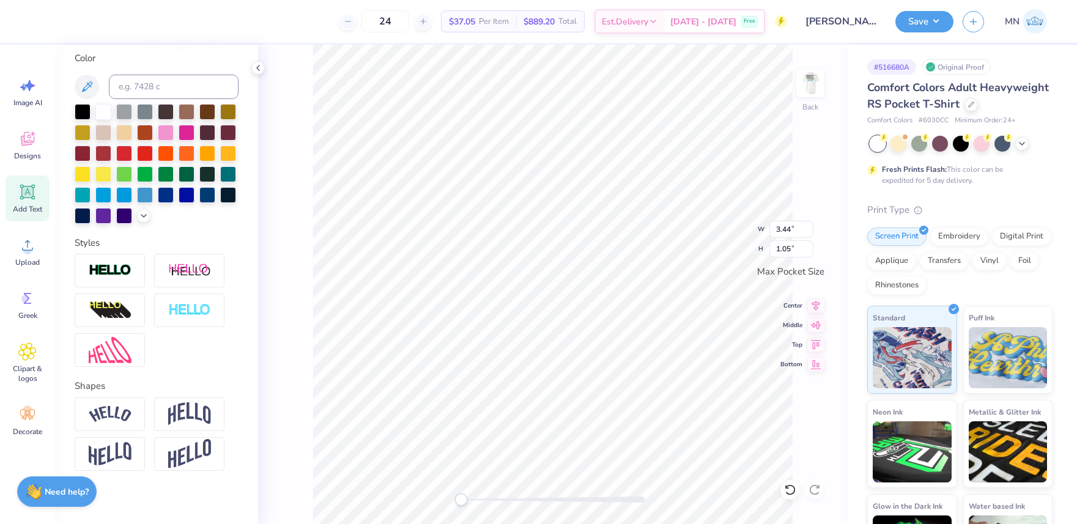
drag, startPoint x: 809, startPoint y: 81, endPoint x: 843, endPoint y: 4, distance: 84.3
click at [808, 81] on img at bounding box center [810, 83] width 24 height 24
type input "3.54"
type input "1.08"
drag, startPoint x: 55, startPoint y: 21, endPoint x: 57, endPoint y: 27, distance: 6.6
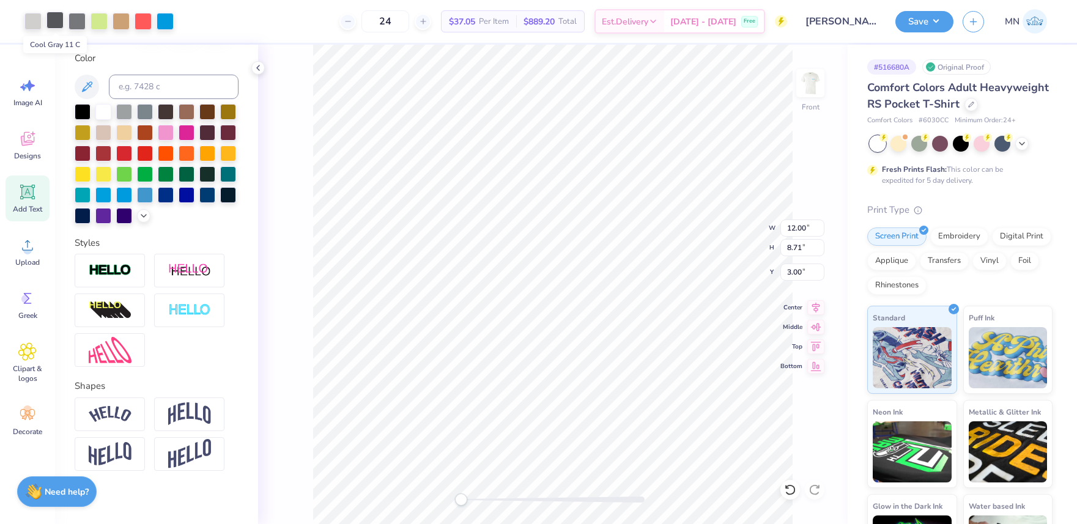
click at [55, 21] on div at bounding box center [54, 20] width 17 height 17
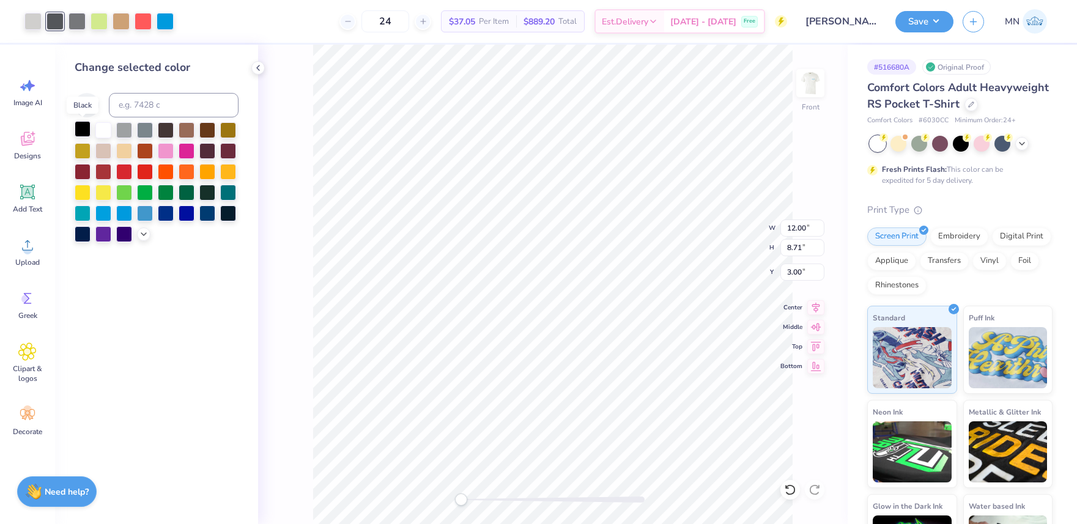
click at [86, 127] on div at bounding box center [83, 129] width 16 height 16
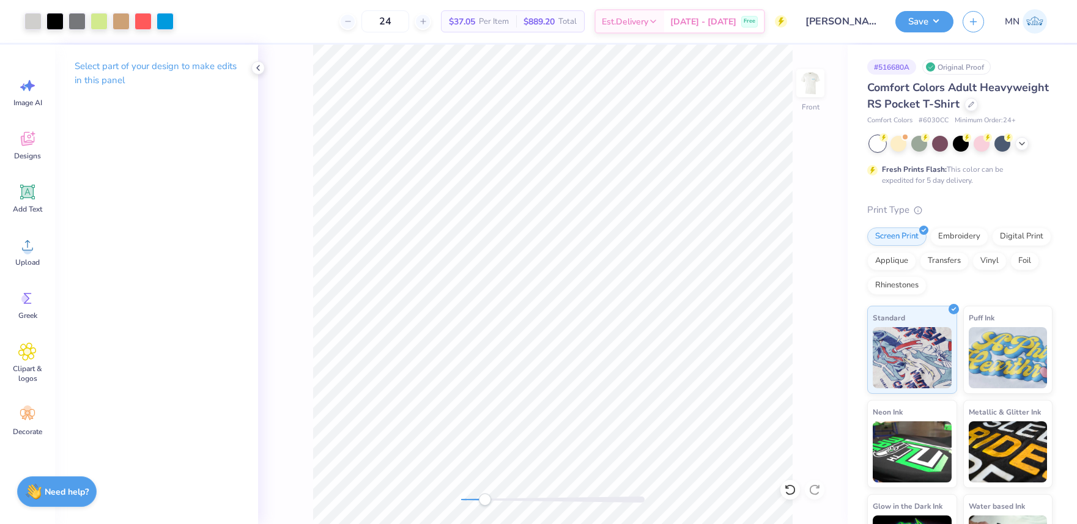
drag, startPoint x: 461, startPoint y: 503, endPoint x: 486, endPoint y: 503, distance: 25.7
click at [485, 503] on div "Accessibility label" at bounding box center [485, 500] width 12 height 12
drag, startPoint x: 486, startPoint y: 500, endPoint x: 459, endPoint y: 494, distance: 27.6
click at [456, 498] on div "Accessibility label" at bounding box center [461, 500] width 12 height 12
click at [913, 26] on button "Save" at bounding box center [924, 19] width 58 height 21
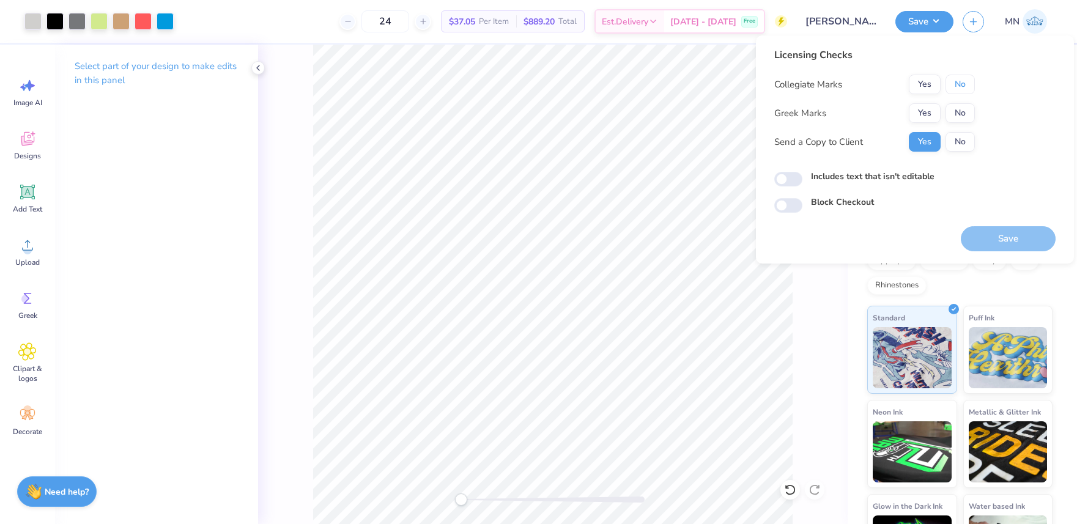
drag, startPoint x: 960, startPoint y: 84, endPoint x: 948, endPoint y: 97, distance: 17.3
click at [960, 85] on button "No" at bounding box center [960, 85] width 29 height 20
drag, startPoint x: 939, startPoint y: 107, endPoint x: 944, endPoint y: 126, distance: 19.6
click at [939, 107] on button "Yes" at bounding box center [925, 113] width 32 height 20
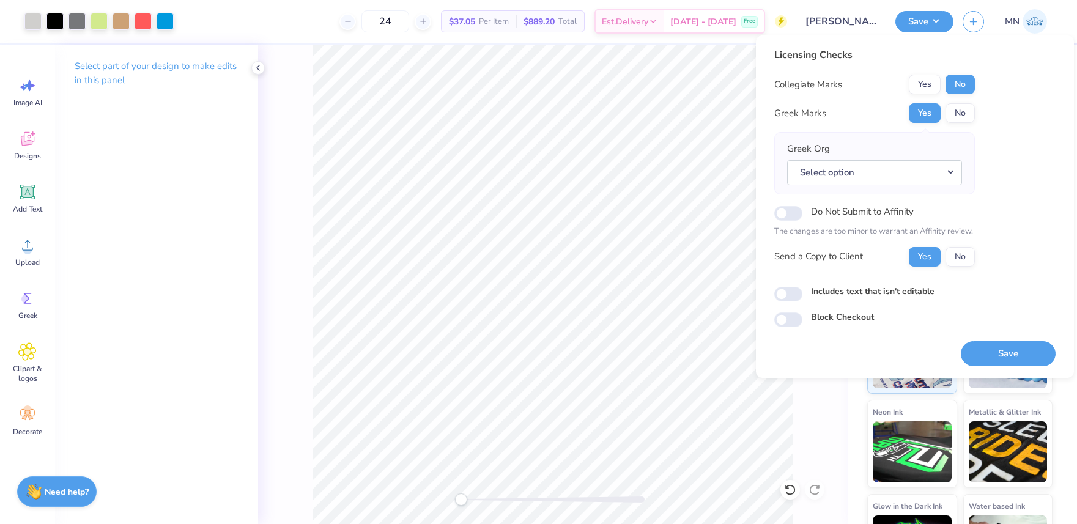
drag, startPoint x: 895, startPoint y: 185, endPoint x: 893, endPoint y: 223, distance: 38.0
click at [895, 185] on div "Greek Org Select option" at bounding box center [874, 163] width 201 height 62
click at [876, 176] on button "Select option" at bounding box center [874, 172] width 175 height 25
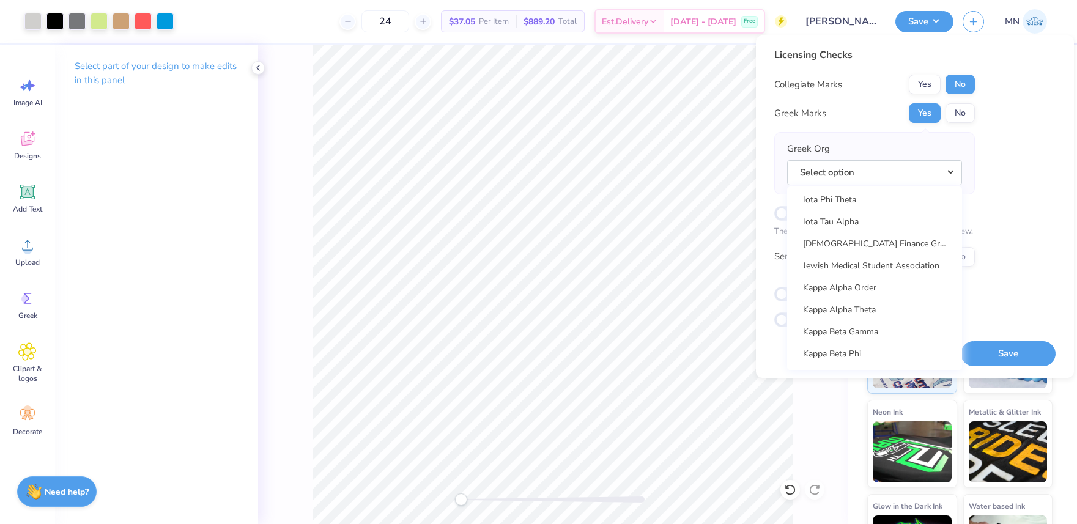
scroll to position [4247, 0]
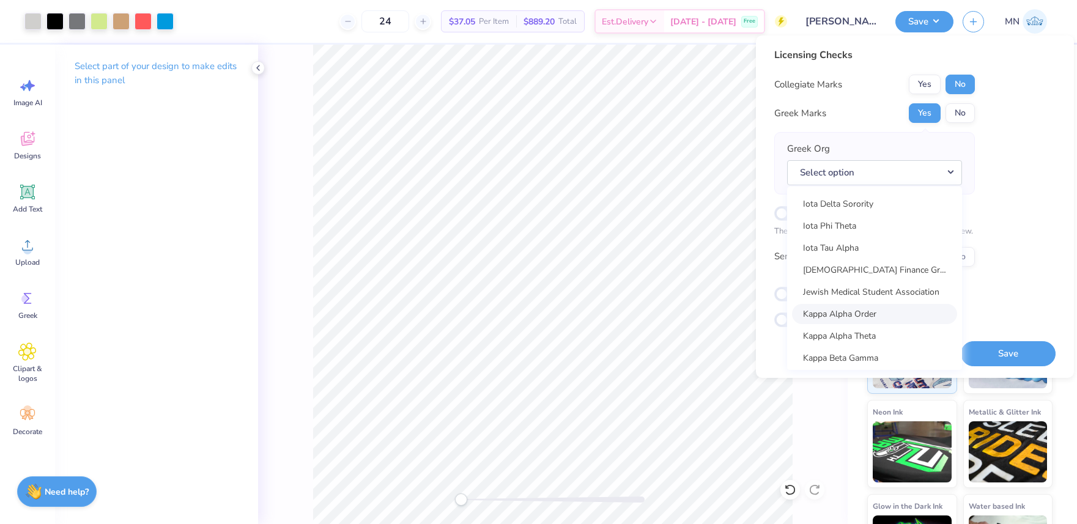
click at [854, 309] on link "Kappa Alpha Order" at bounding box center [874, 314] width 165 height 20
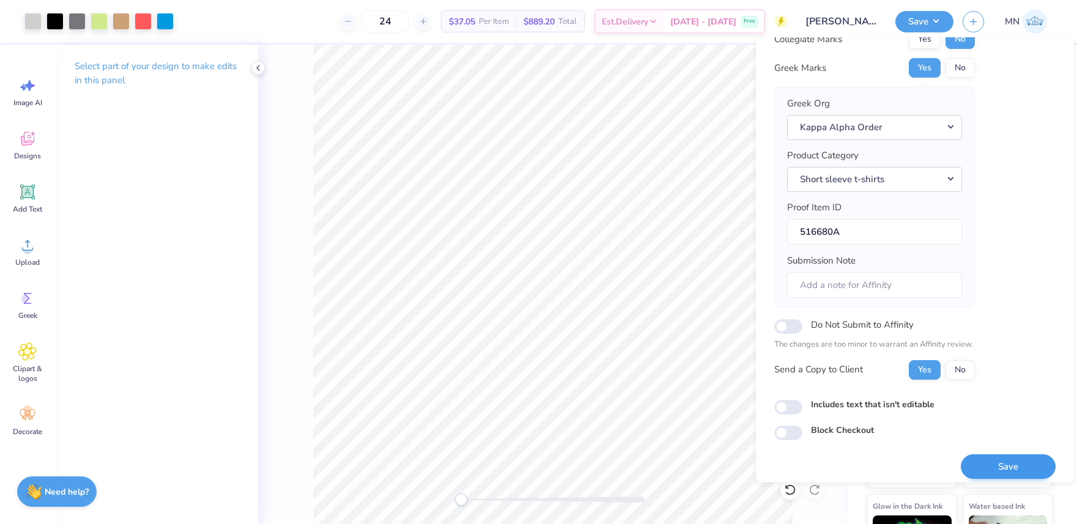
scroll to position [56, 0]
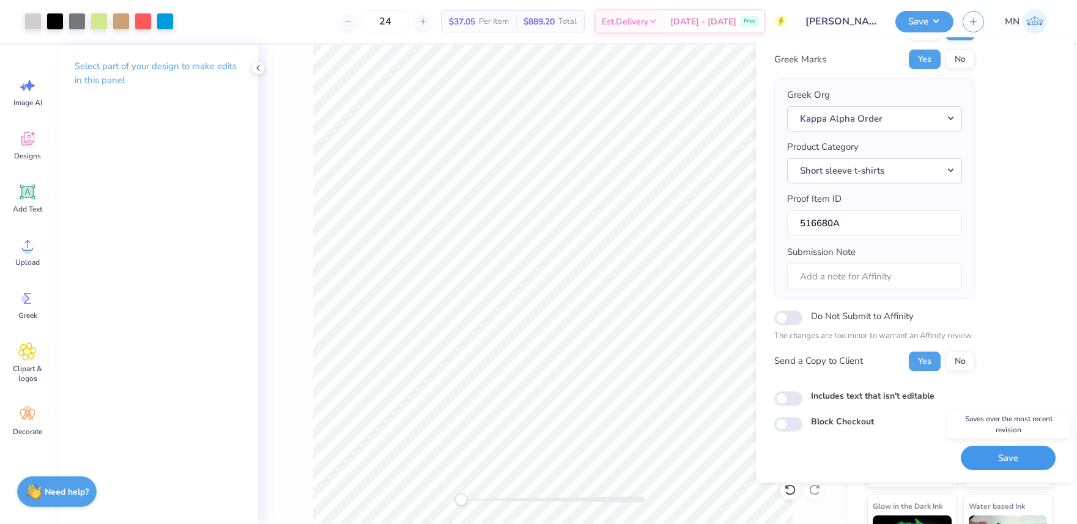
click at [995, 467] on button "Save" at bounding box center [1008, 458] width 95 height 25
